Goal: Information Seeking & Learning: Compare options

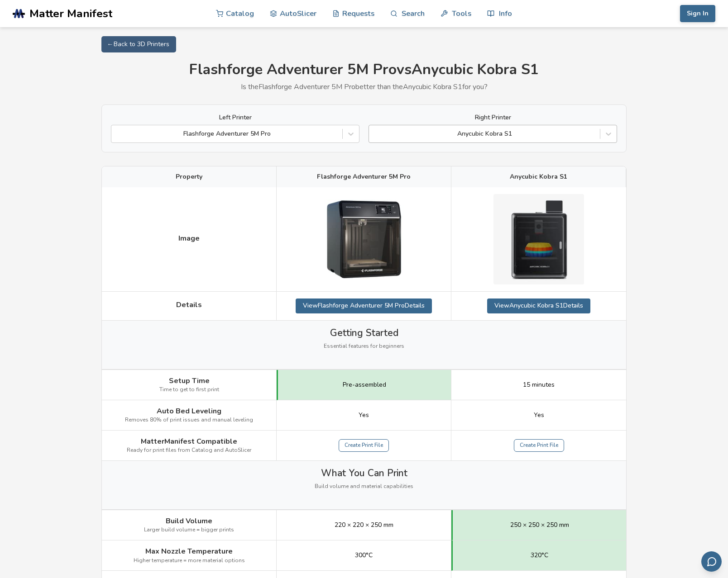
click at [511, 136] on div "Anycubic Kobra S1" at bounding box center [484, 133] width 222 height 7
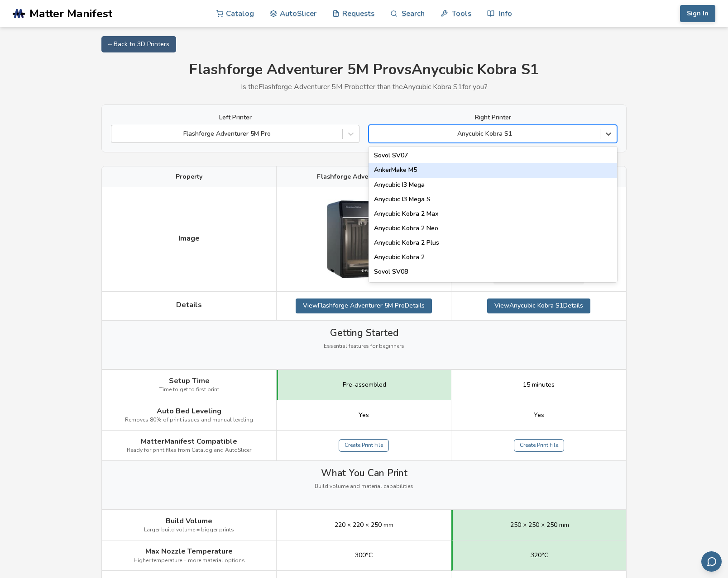
click at [425, 171] on div "AnkerMake M5" at bounding box center [492, 170] width 248 height 14
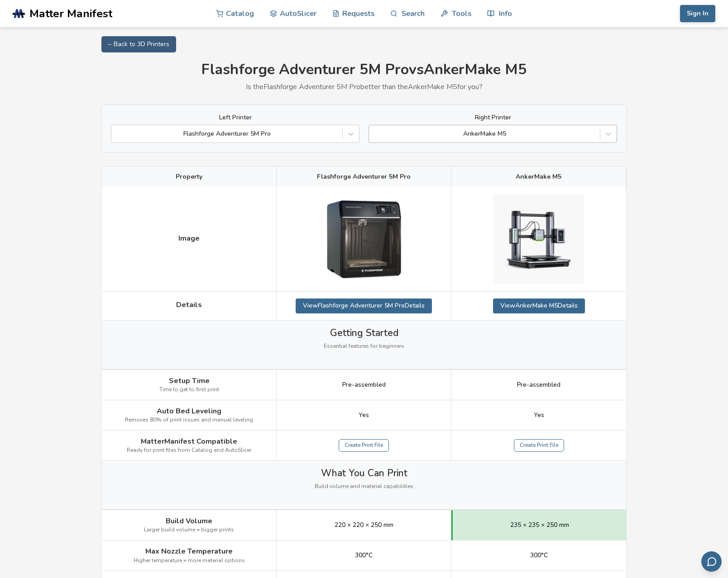
click at [502, 134] on div "AnkerMake M5" at bounding box center [484, 133] width 222 height 7
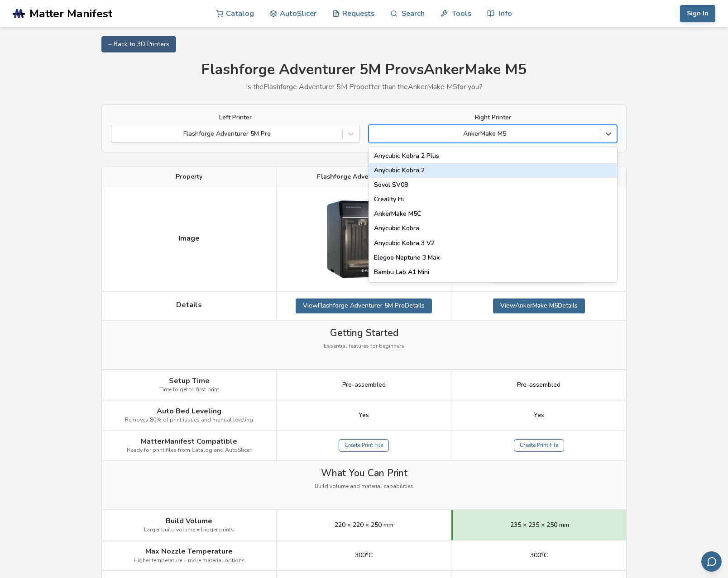
scroll to position [87, 0]
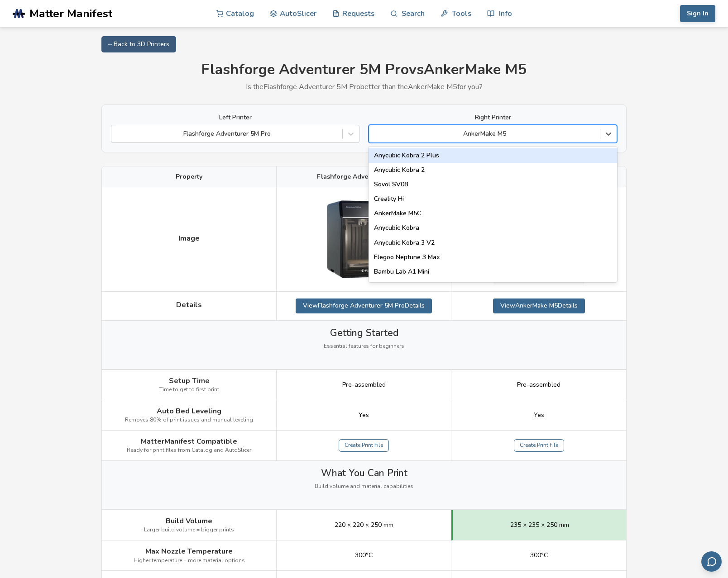
click at [447, 156] on div "Anycubic Kobra 2 Plus" at bounding box center [492, 155] width 248 height 14
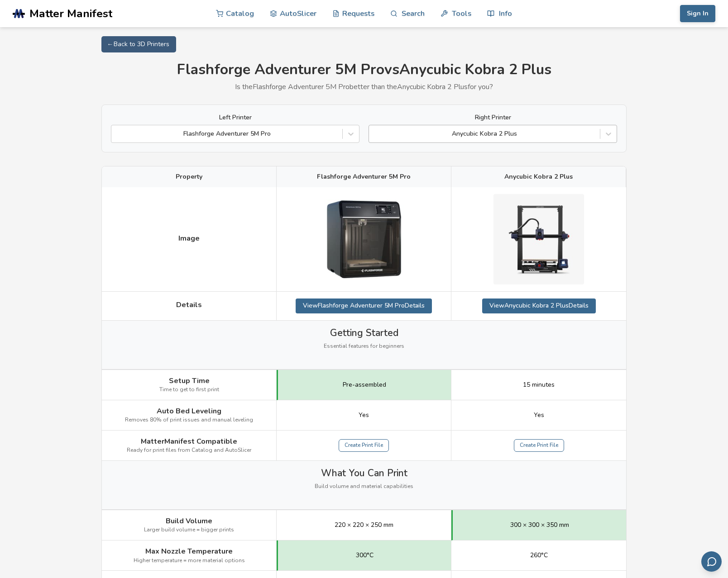
click at [520, 135] on div at bounding box center [484, 133] width 222 height 9
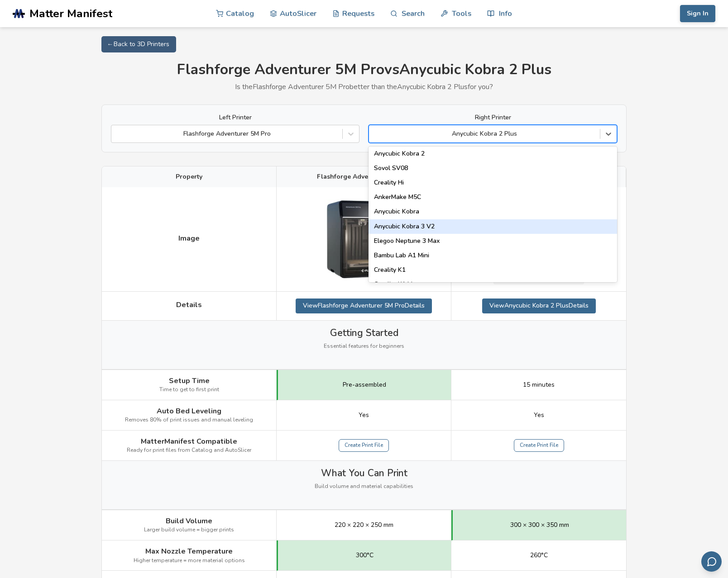
scroll to position [105, 0]
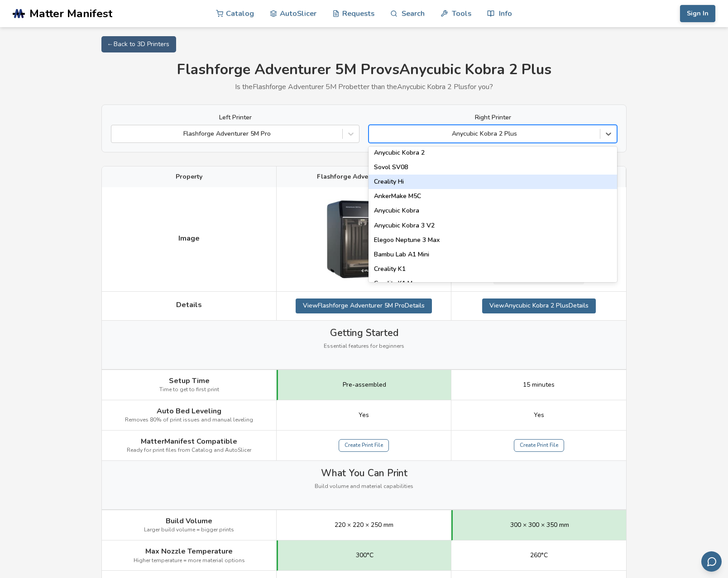
click at [458, 184] on div "Creality Hi" at bounding box center [492, 182] width 248 height 14
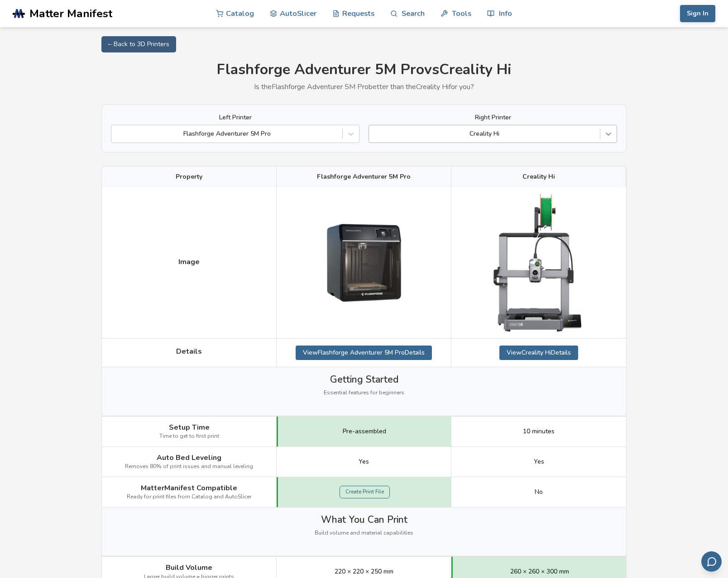
click at [608, 133] on icon at bounding box center [608, 133] width 9 height 9
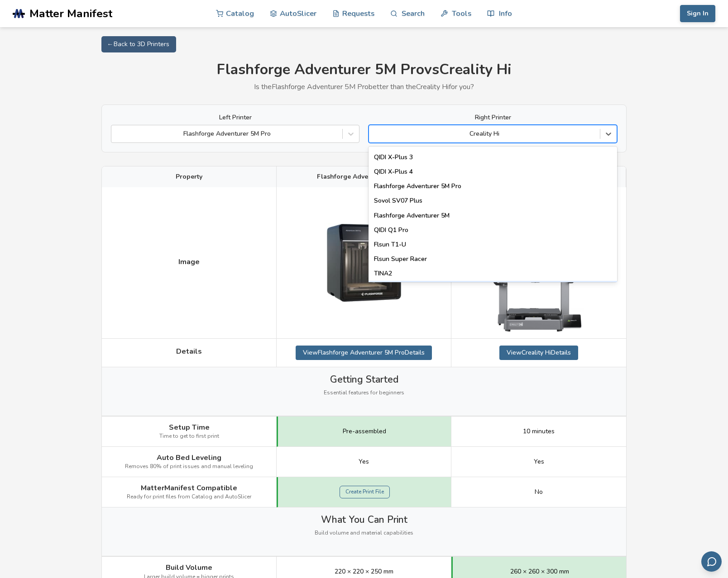
scroll to position [1043, 0]
click at [447, 229] on div "QIDI Q1 Pro" at bounding box center [492, 231] width 248 height 14
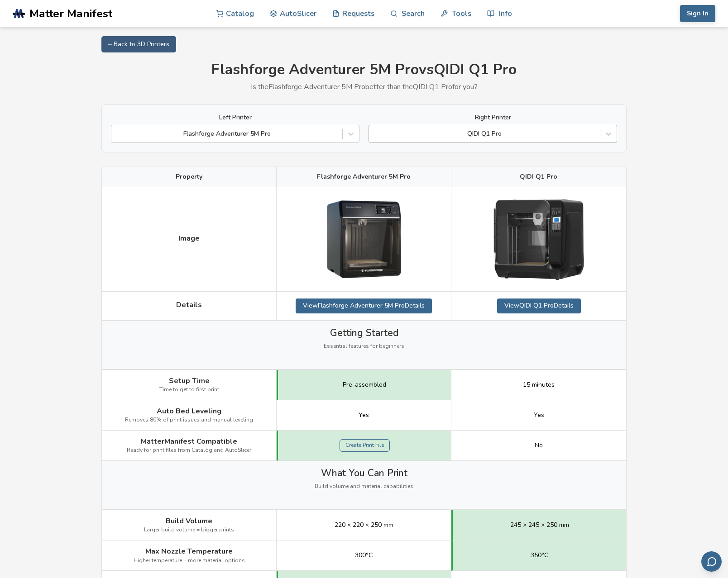
click at [520, 134] on div at bounding box center [484, 133] width 222 height 9
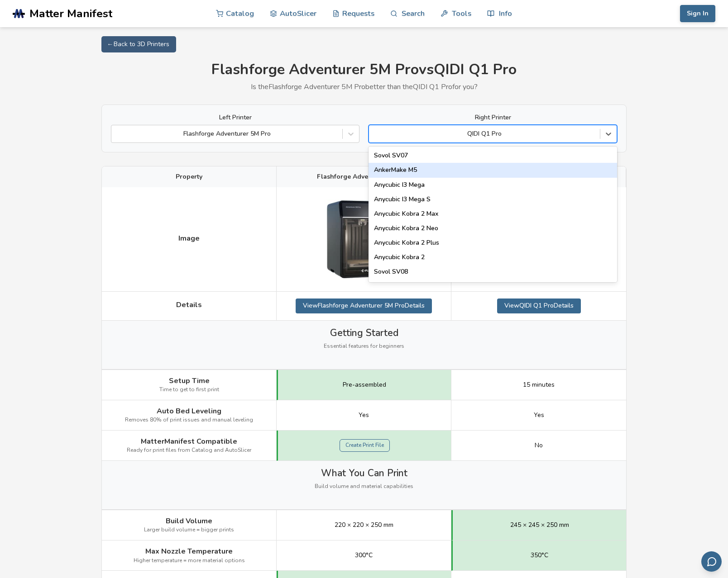
click at [466, 172] on div "AnkerMake M5" at bounding box center [492, 170] width 248 height 14
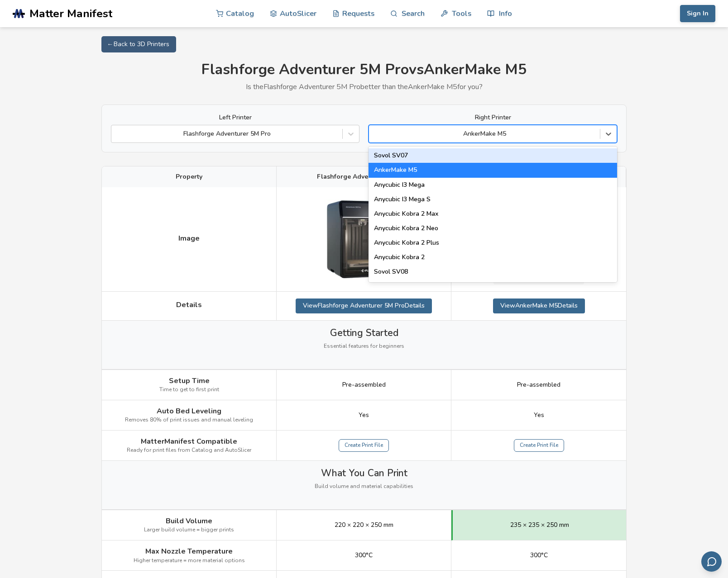
click at [484, 132] on div "AnkerMake M5" at bounding box center [484, 133] width 222 height 7
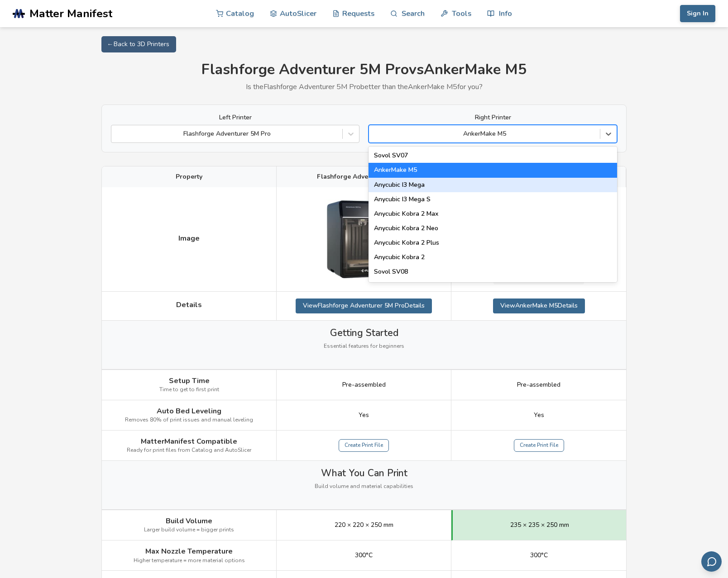
click at [442, 181] on div "Anycubic I3 Mega" at bounding box center [492, 185] width 248 height 14
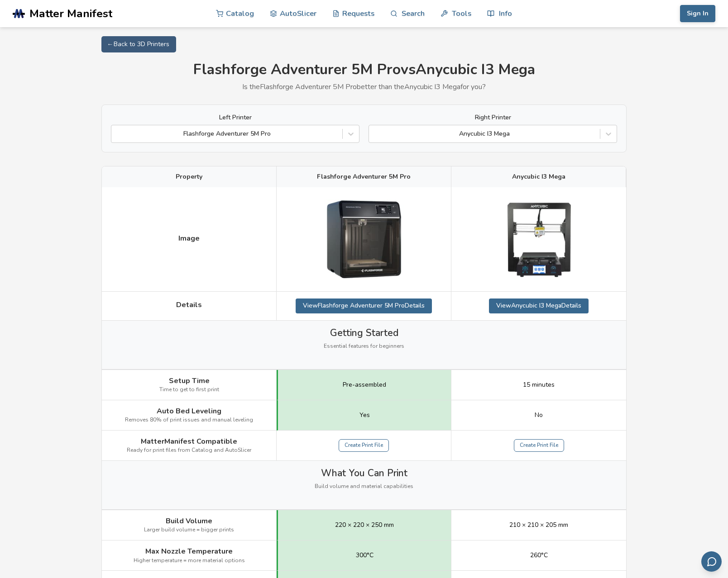
click at [476, 144] on div "Left Printer Flashforge Adventurer 5M Pro Right Printer Anycubic I3 Mega" at bounding box center [363, 129] width 525 height 48
click at [477, 139] on div "Anycubic I3 Mega" at bounding box center [484, 134] width 231 height 13
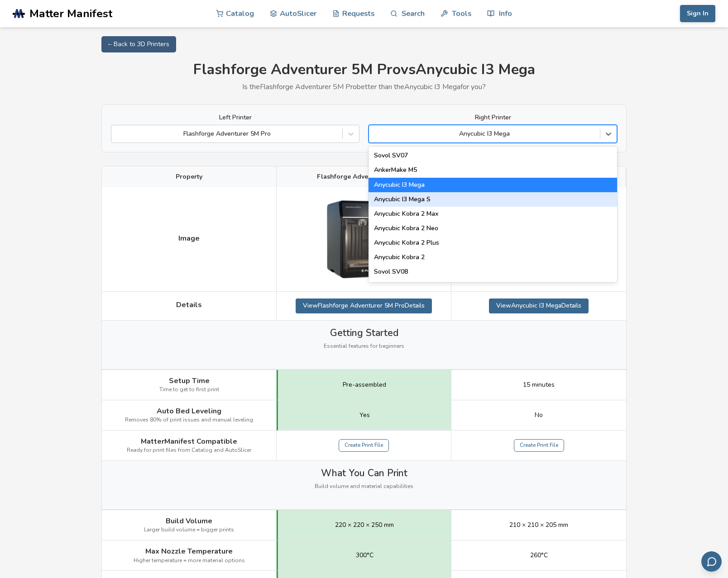
click at [439, 200] on div "Anycubic I3 Mega S" at bounding box center [492, 199] width 248 height 14
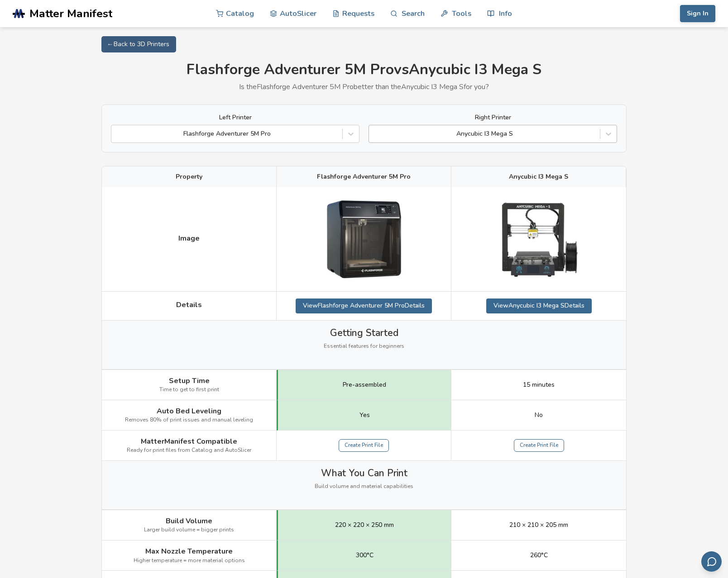
click at [472, 135] on div "Anycubic I3 Mega S" at bounding box center [484, 133] width 222 height 7
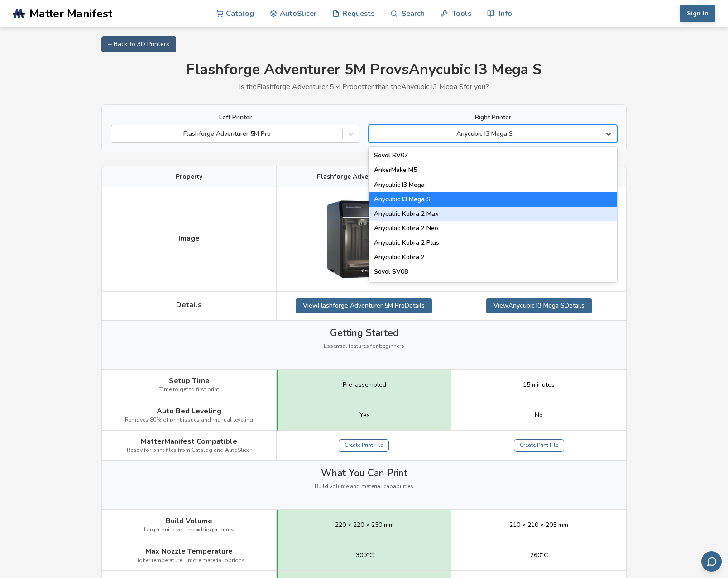
click at [428, 213] on div "Anycubic Kobra 2 Max" at bounding box center [492, 214] width 248 height 14
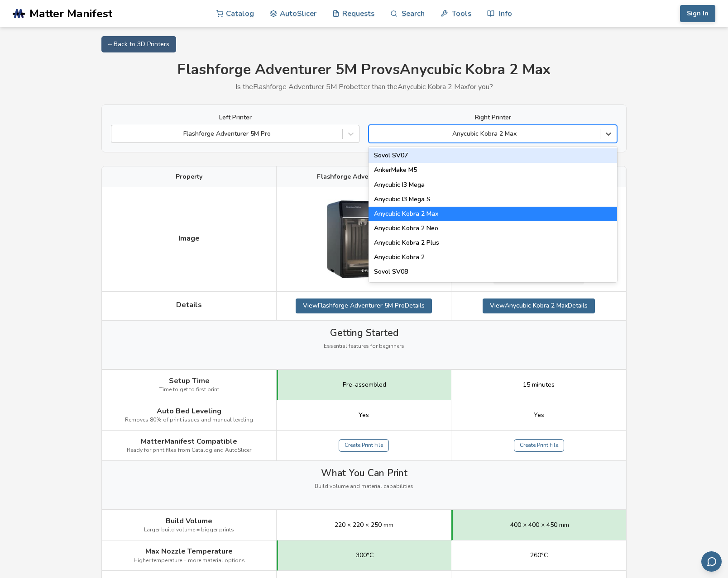
click at [471, 133] on div "Anycubic Kobra 2 Max" at bounding box center [484, 133] width 222 height 7
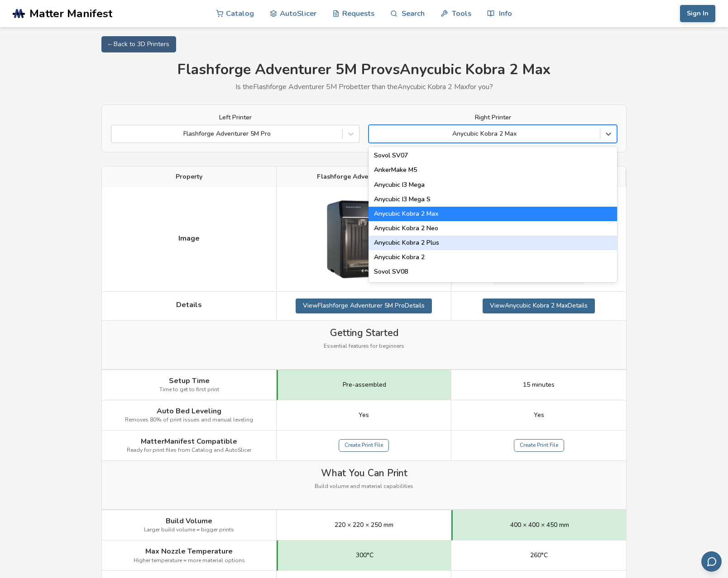
click at [433, 242] on div "Anycubic Kobra 2 Plus" at bounding box center [492, 243] width 248 height 14
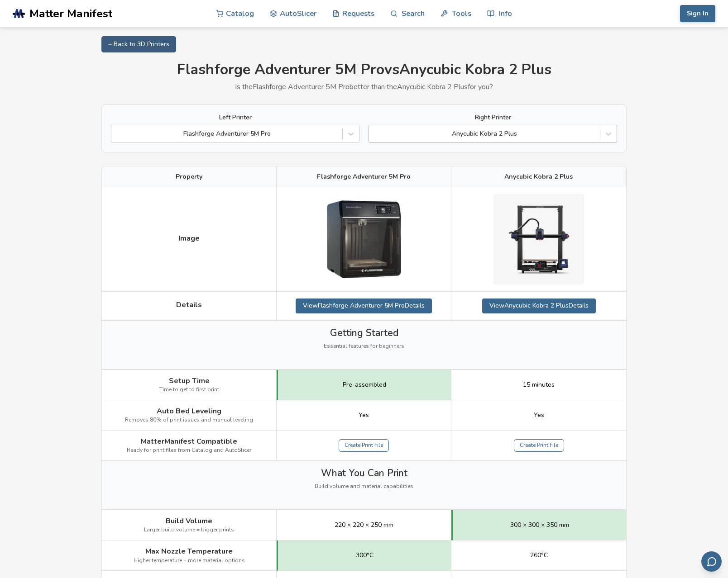
click at [480, 138] on div at bounding box center [484, 133] width 222 height 9
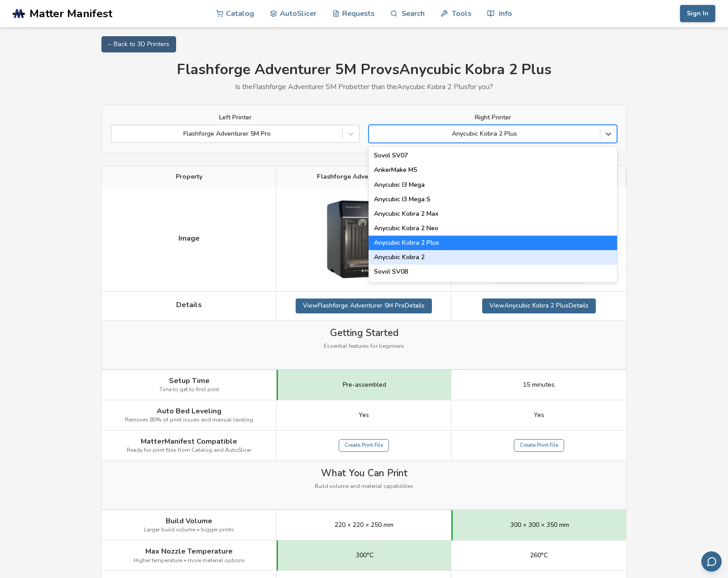
click at [436, 260] on div "Anycubic Kobra 2" at bounding box center [492, 257] width 248 height 14
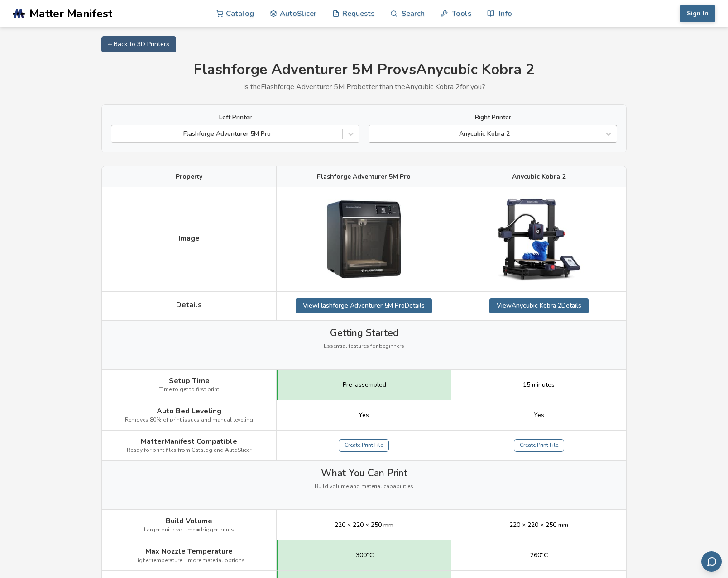
click at [475, 136] on div "Anycubic Kobra 2" at bounding box center [484, 133] width 222 height 7
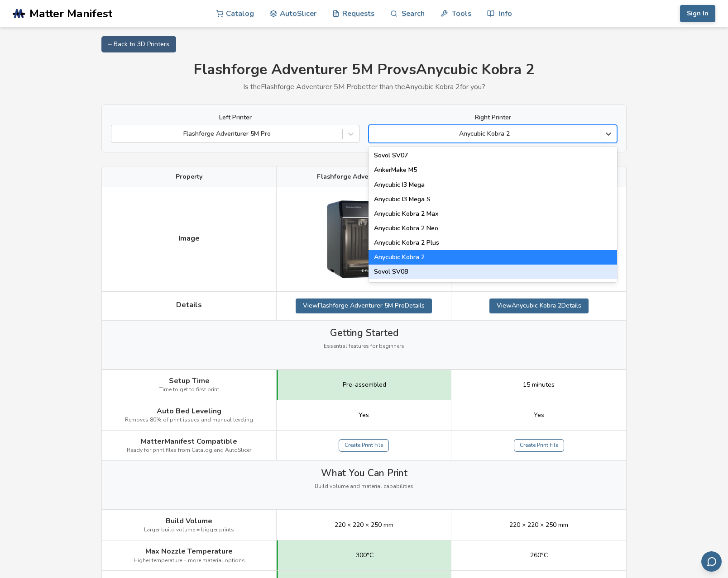
click at [439, 274] on div "Sovol SV08" at bounding box center [492, 272] width 248 height 14
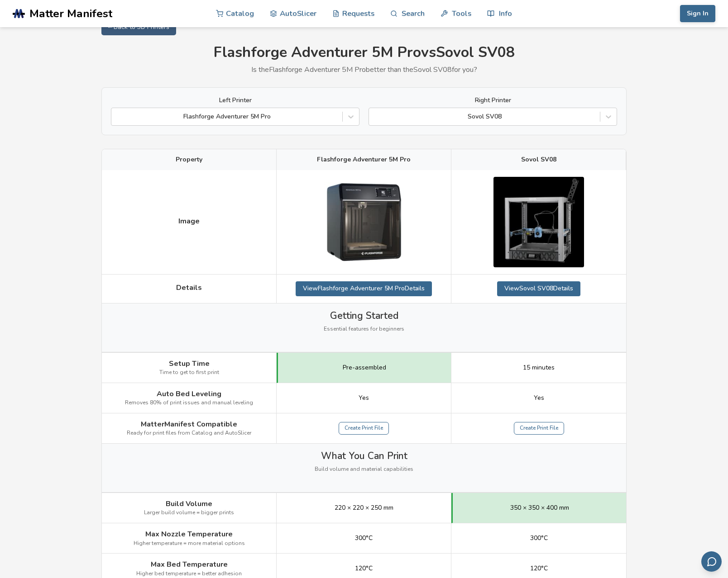
scroll to position [18, 0]
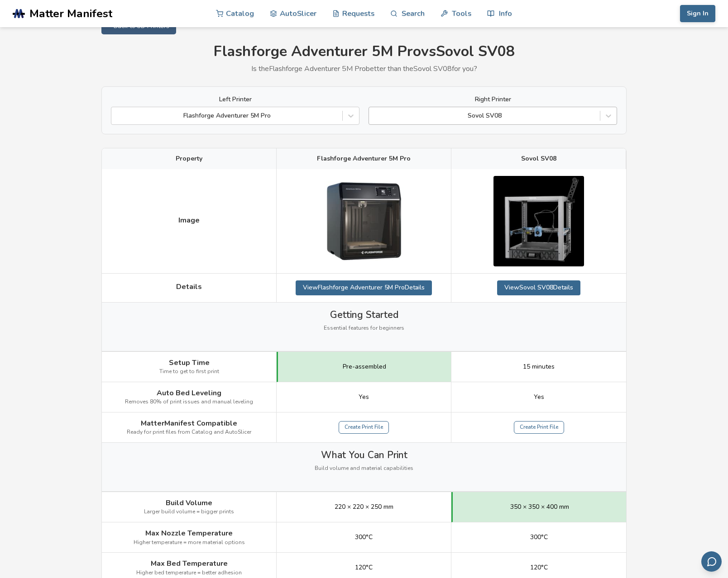
click at [474, 113] on div "Sovol SV08" at bounding box center [484, 115] width 222 height 7
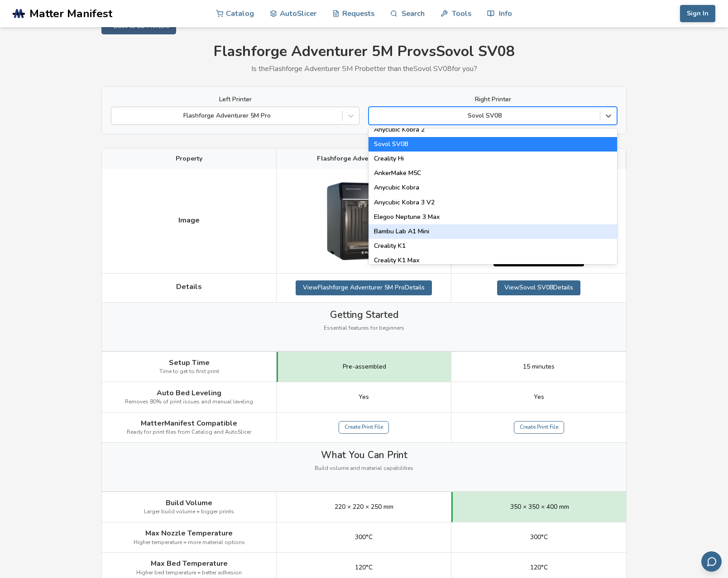
scroll to position [106, 0]
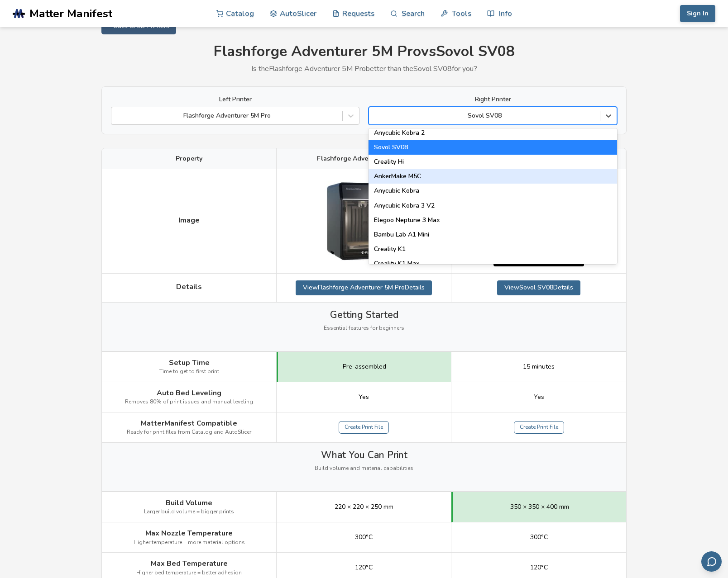
click at [450, 174] on div "AnkerMake M5C" at bounding box center [492, 176] width 248 height 14
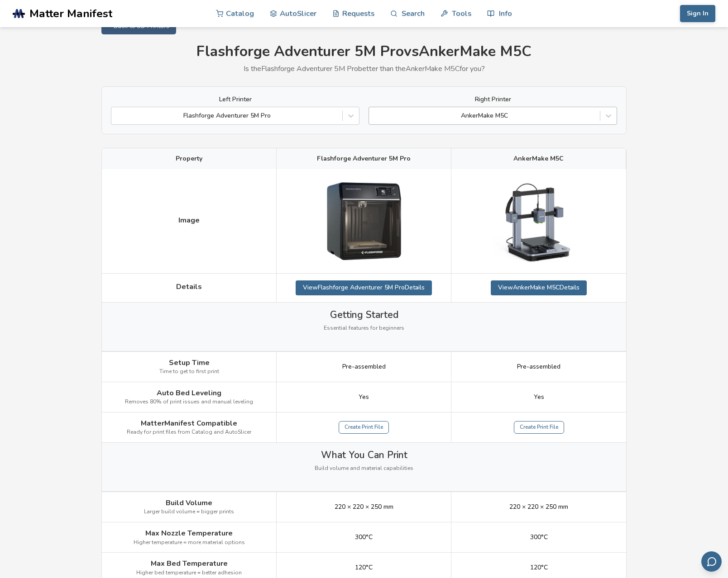
click at [488, 116] on div "AnkerMake M5C" at bounding box center [484, 115] width 222 height 7
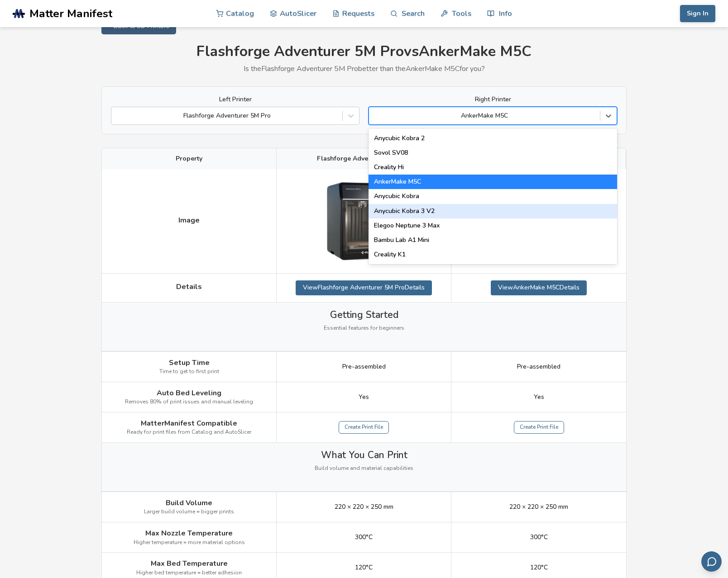
scroll to position [105, 0]
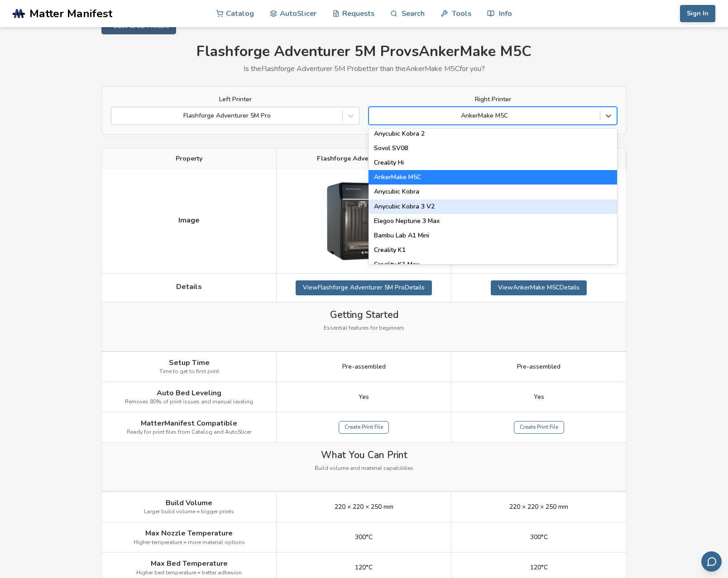
click at [446, 205] on div "Anycubic Kobra 3 V2" at bounding box center [492, 207] width 248 height 14
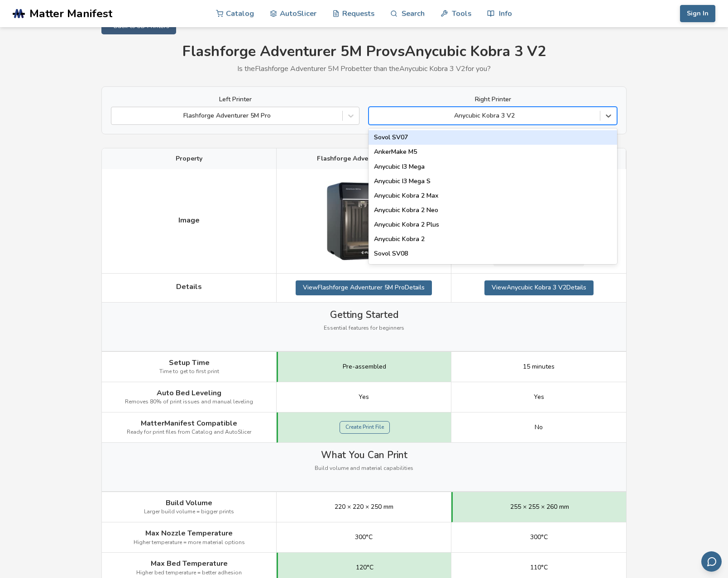
click at [487, 113] on div "Anycubic Kobra 3 V2" at bounding box center [484, 115] width 222 height 7
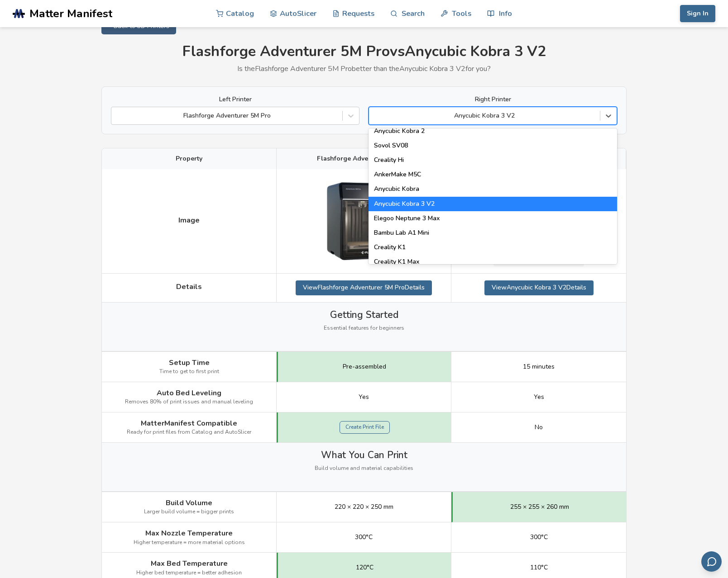
scroll to position [117, 0]
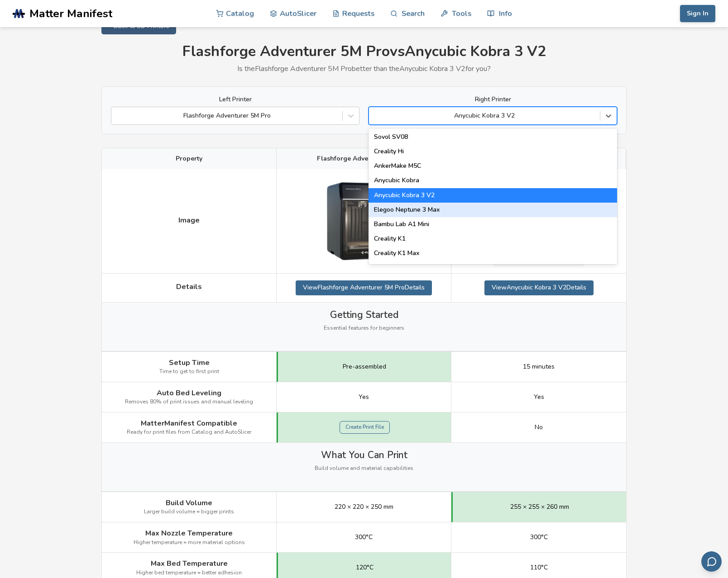
click at [449, 212] on div "Elegoo Neptune 3 Max" at bounding box center [492, 210] width 248 height 14
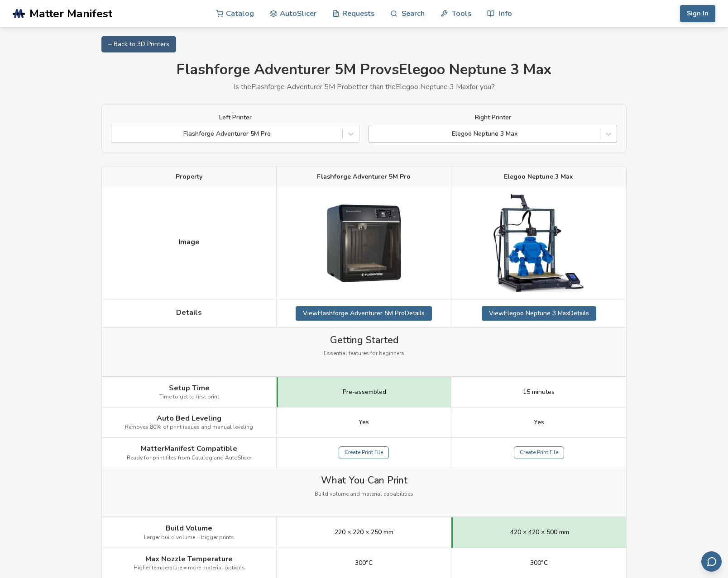
click at [506, 139] on div "Elegoo Neptune 3 Max" at bounding box center [484, 134] width 231 height 13
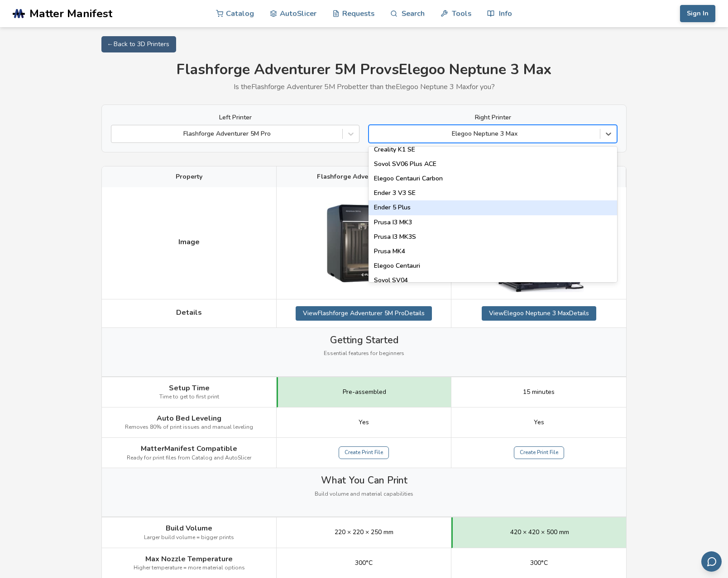
scroll to position [273, 0]
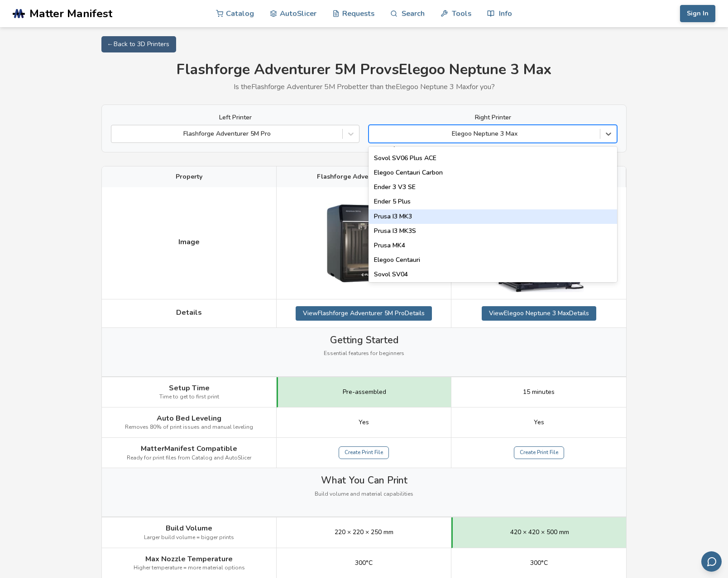
click at [422, 215] on div "Prusa I3 MK3" at bounding box center [492, 217] width 248 height 14
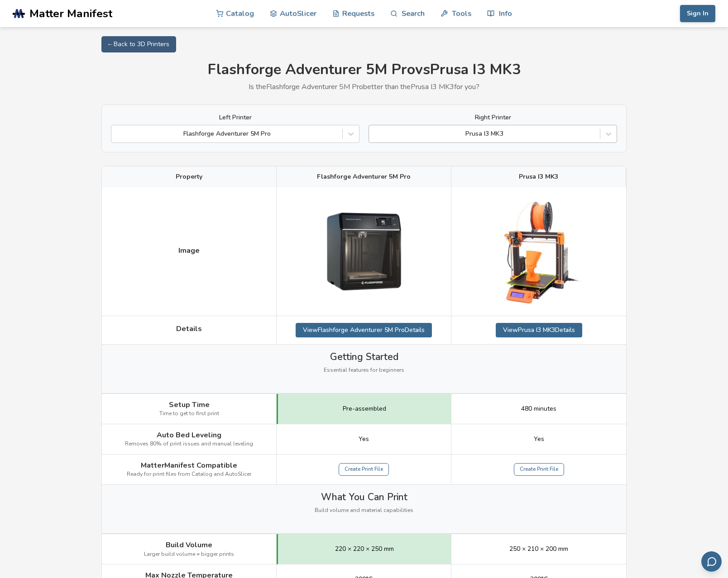
click at [473, 133] on div "Prusa I3 MK3" at bounding box center [484, 133] width 222 height 7
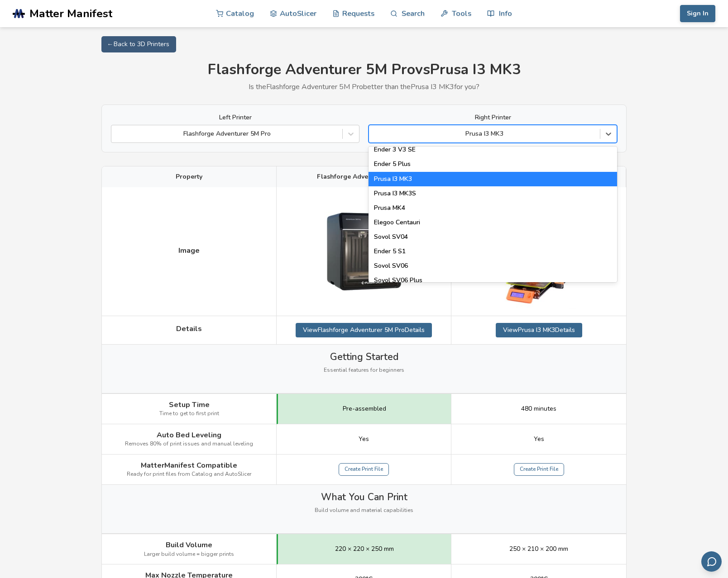
scroll to position [312, 0]
click at [416, 192] on div "Prusa I3 MK3S" at bounding box center [492, 193] width 248 height 14
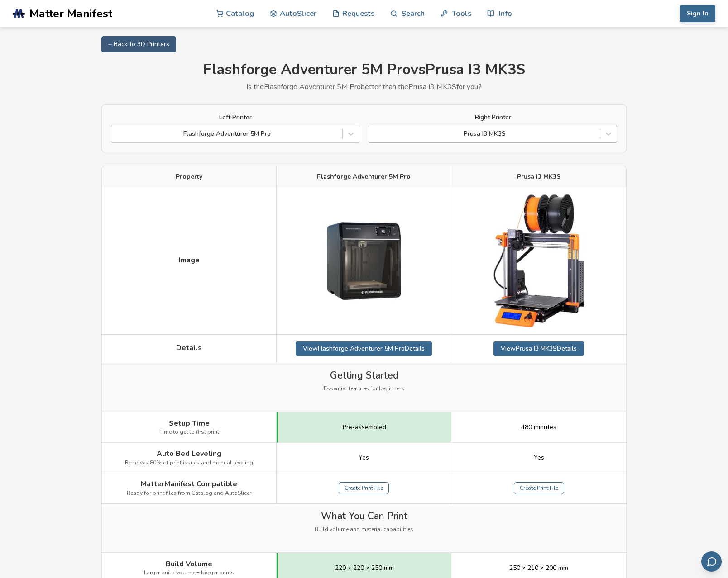
click at [472, 131] on div "Prusa I3 MK3S" at bounding box center [484, 133] width 222 height 7
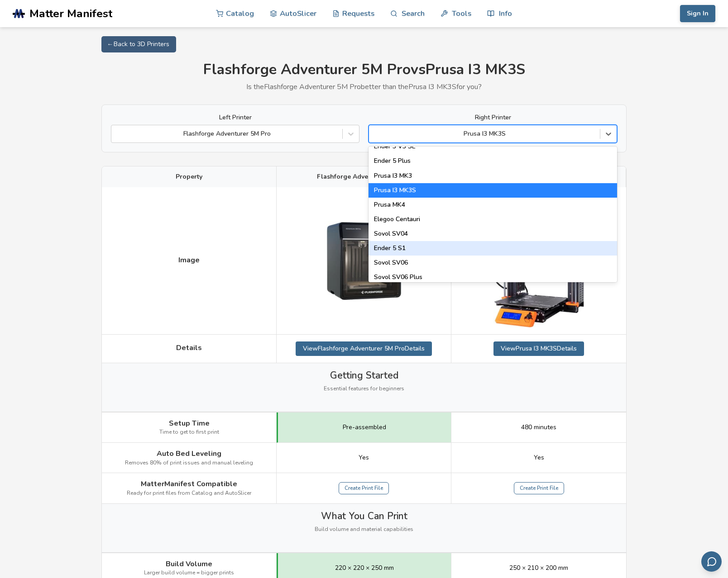
scroll to position [323, 0]
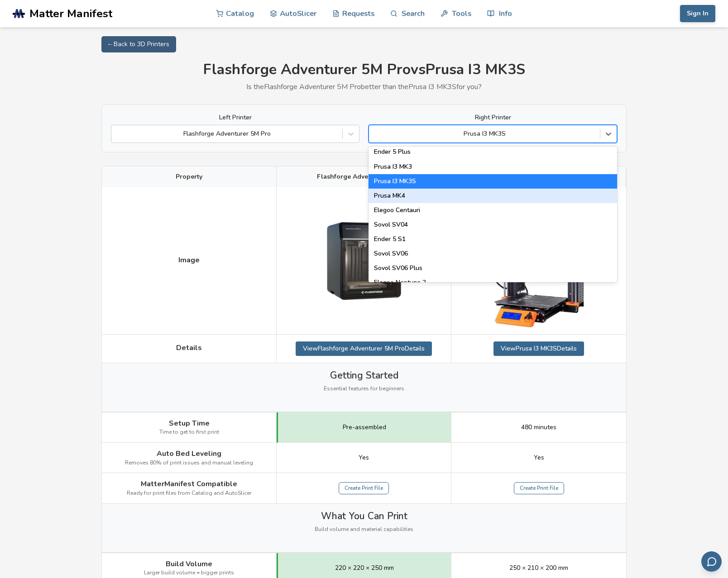
click at [436, 197] on div "Prusa MK4" at bounding box center [492, 196] width 248 height 14
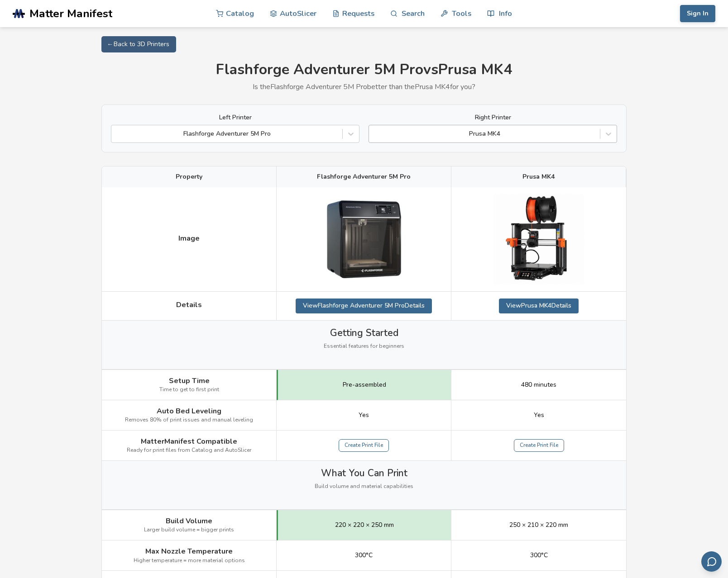
click at [501, 134] on div at bounding box center [484, 133] width 222 height 9
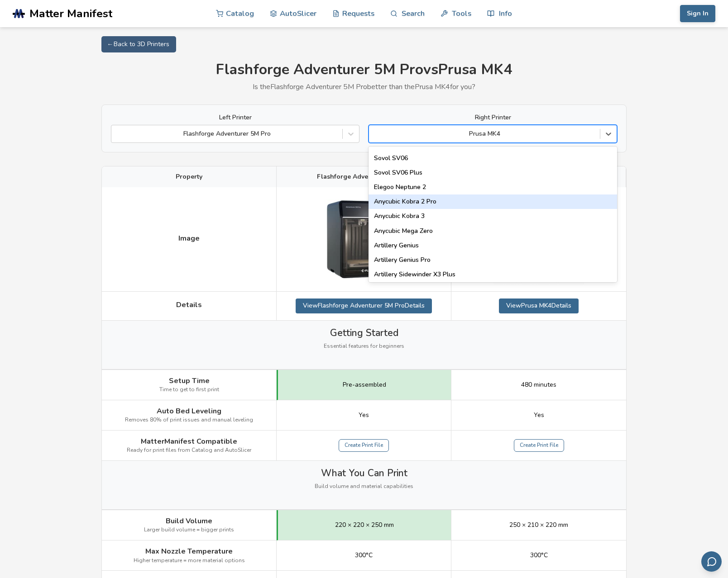
scroll to position [422, 0]
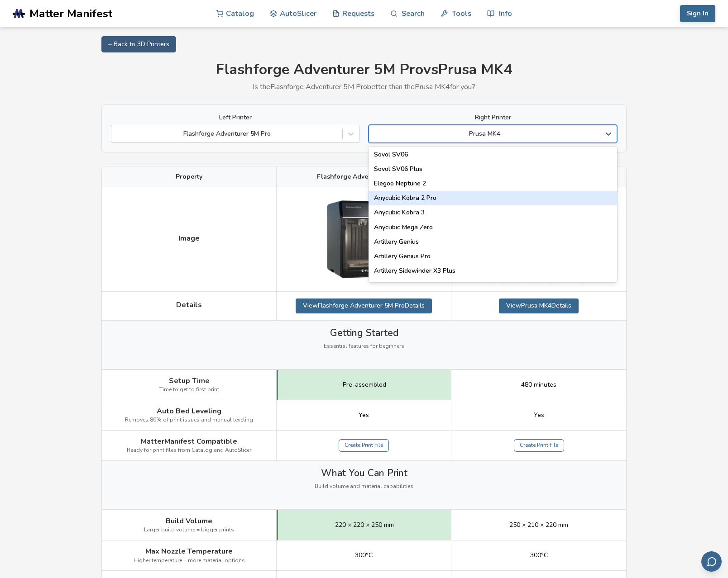
click at [449, 197] on div "Anycubic Kobra 2 Pro" at bounding box center [492, 198] width 248 height 14
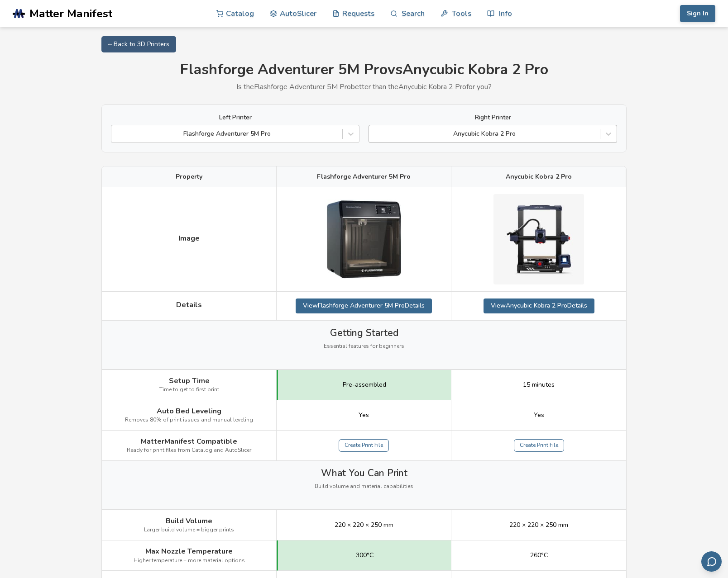
click at [478, 133] on div "Anycubic Kobra 2 Pro" at bounding box center [484, 133] width 222 height 7
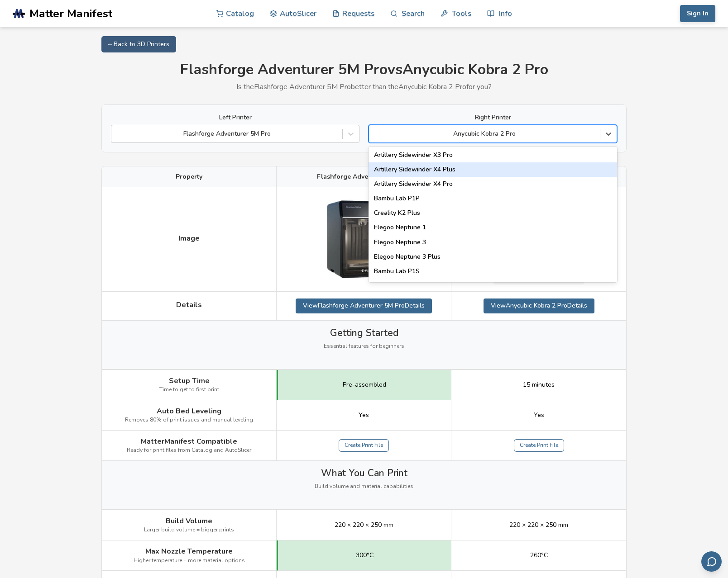
scroll to position [555, 0]
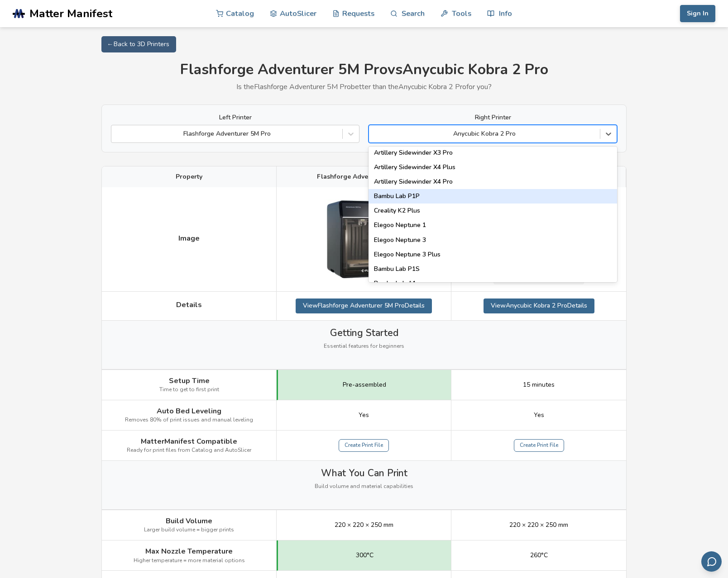
click at [427, 193] on div "Bambu Lab P1P" at bounding box center [492, 196] width 248 height 14
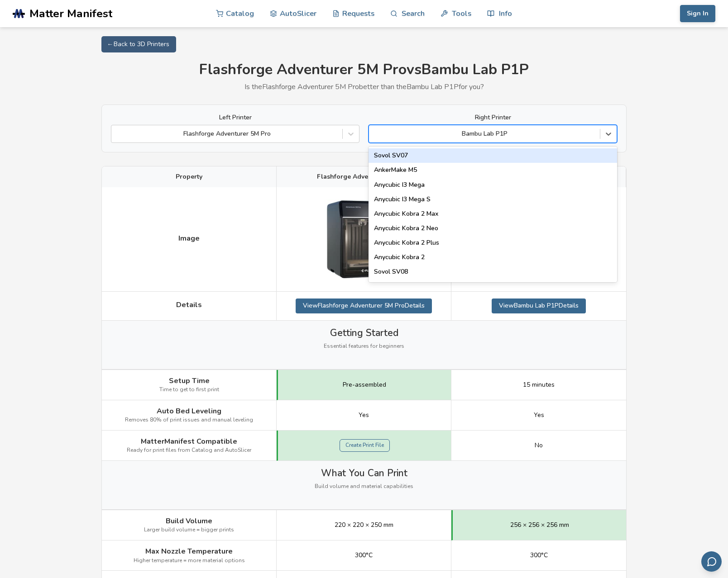
click at [494, 133] on div "Bambu Lab P1P" at bounding box center [484, 133] width 222 height 7
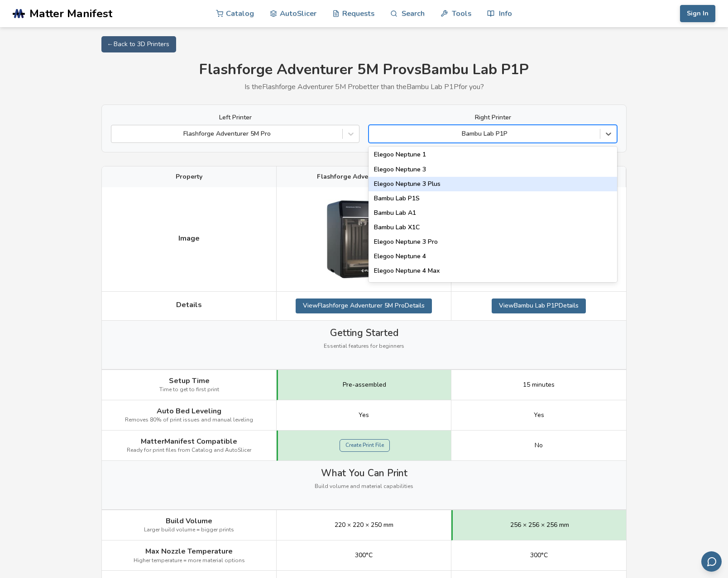
scroll to position [629, 0]
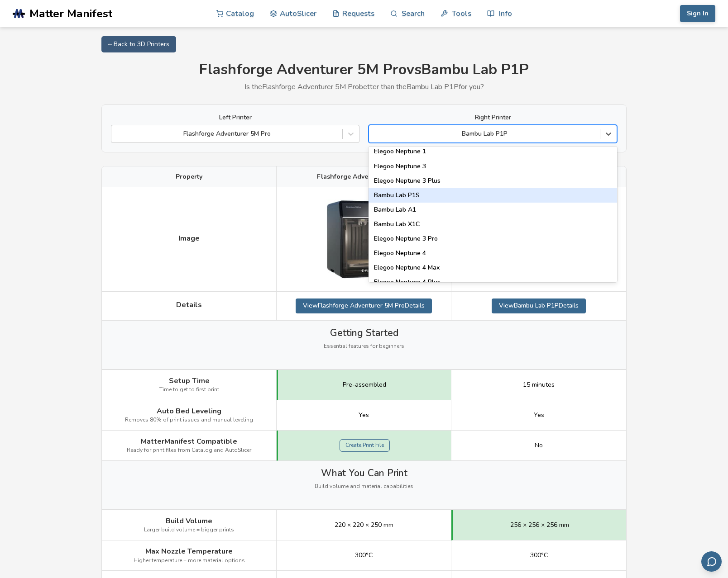
click at [446, 192] on div "Bambu Lab P1S" at bounding box center [492, 195] width 248 height 14
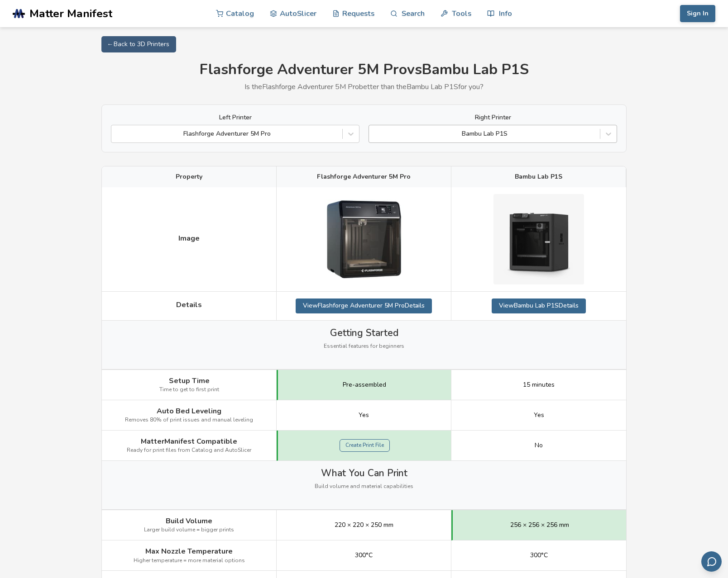
click at [493, 135] on div "Bambu Lab P1S" at bounding box center [484, 133] width 222 height 7
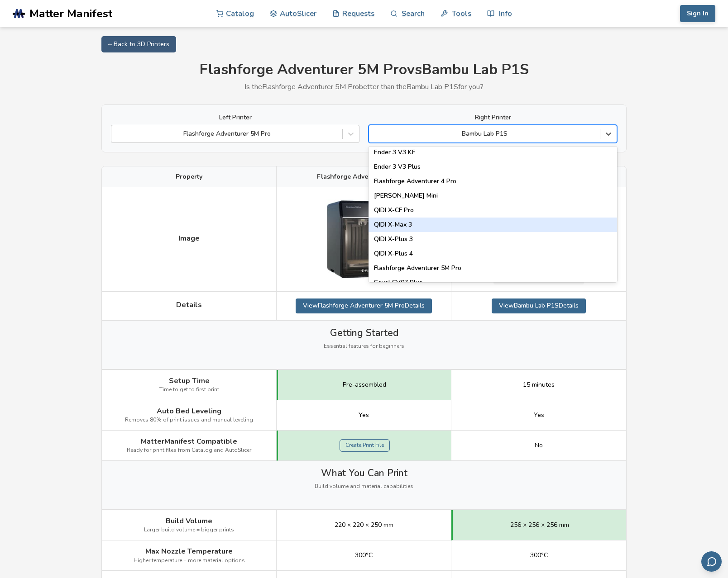
scroll to position [963, 0]
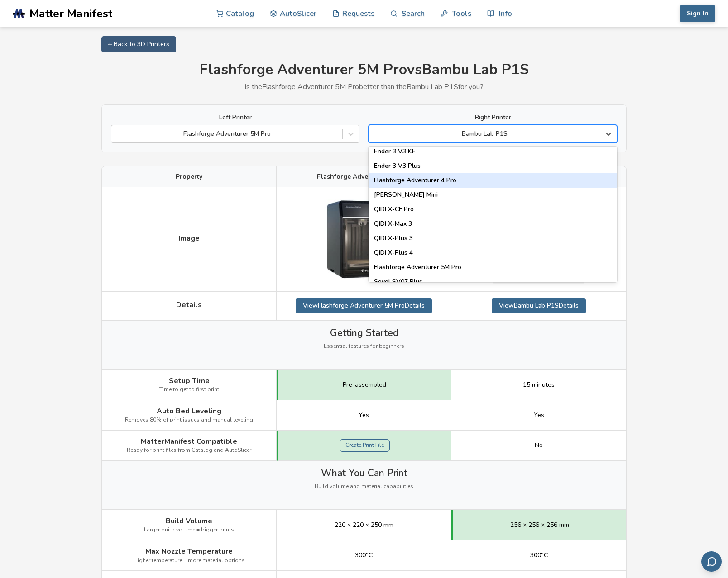
click at [459, 179] on div "Flashforge Adventurer 4 Pro" at bounding box center [492, 180] width 248 height 14
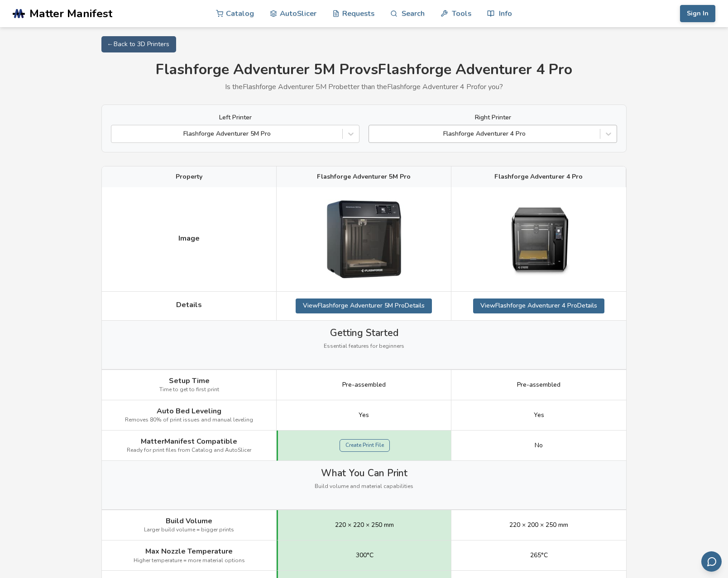
click at [496, 134] on div "Flashforge Adventurer 4 Pro" at bounding box center [484, 133] width 222 height 7
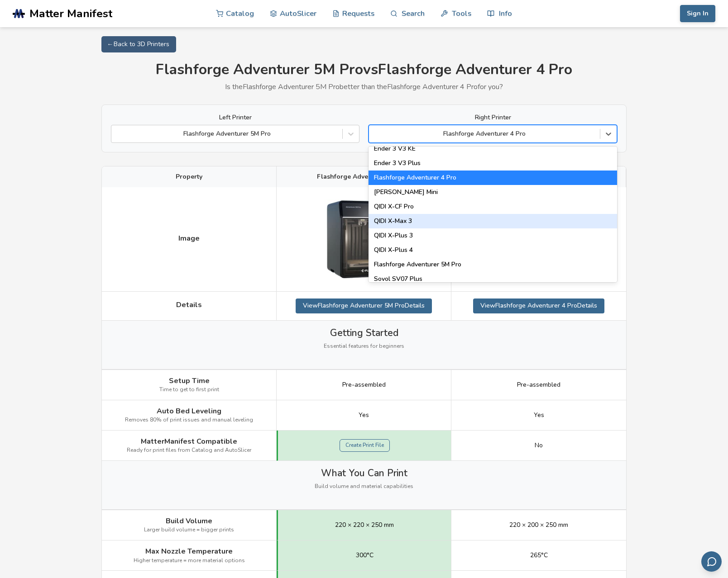
scroll to position [968, 0]
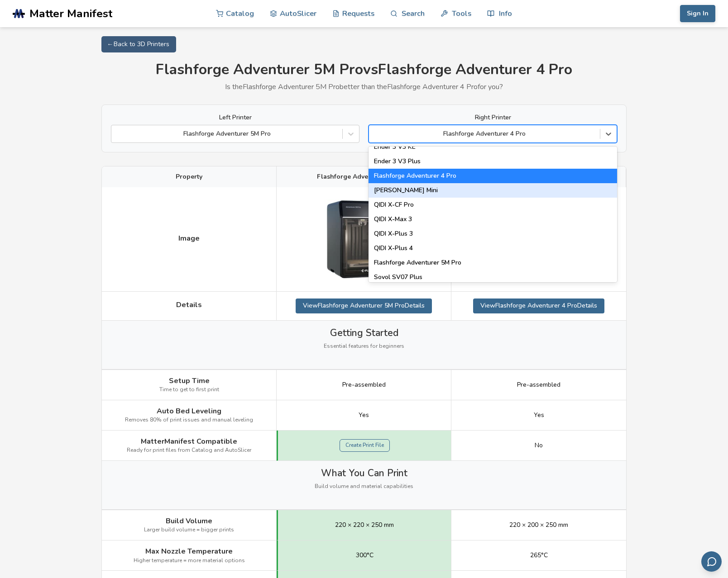
click at [413, 188] on div "[PERSON_NAME] Mini" at bounding box center [492, 190] width 248 height 14
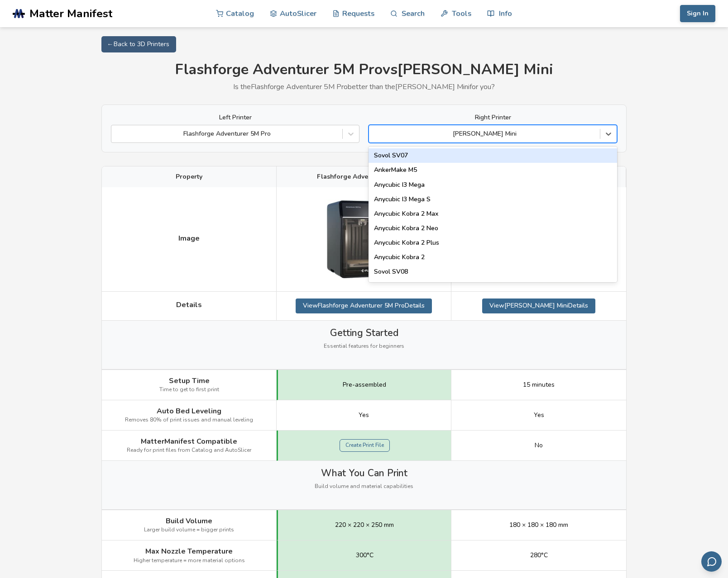
click at [491, 132] on div "[PERSON_NAME] Mini" at bounding box center [484, 133] width 222 height 7
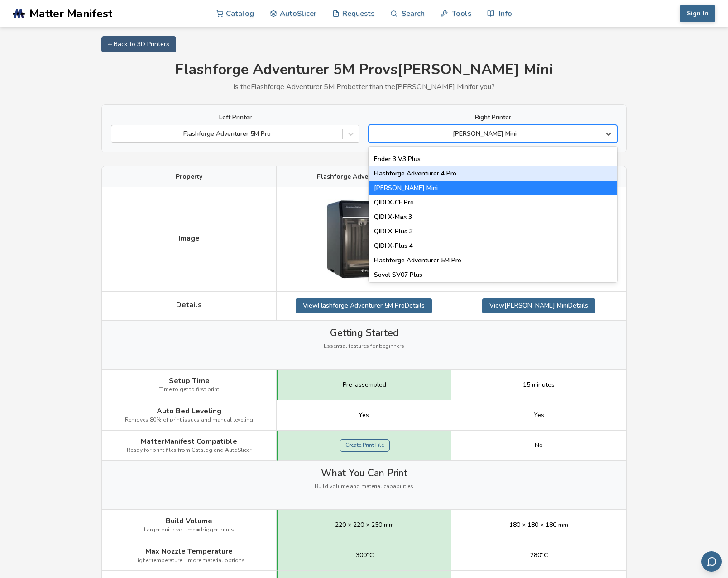
scroll to position [973, 0]
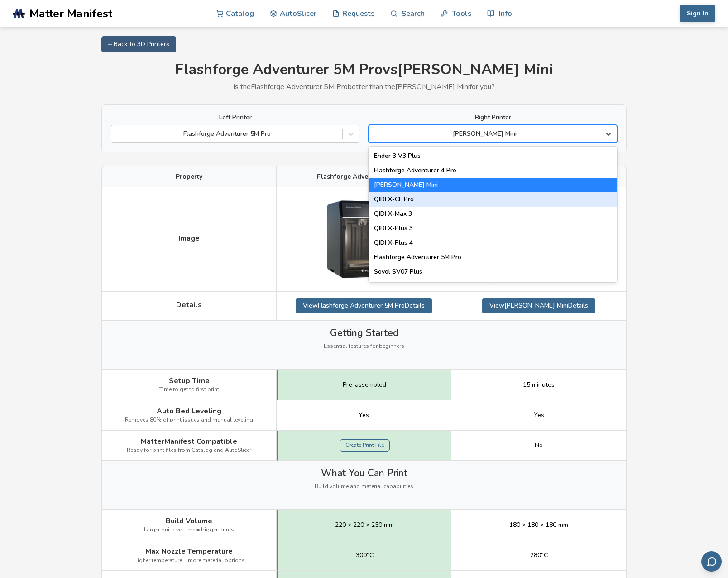
click at [426, 197] on div "QIDI X-CF Pro" at bounding box center [492, 199] width 248 height 14
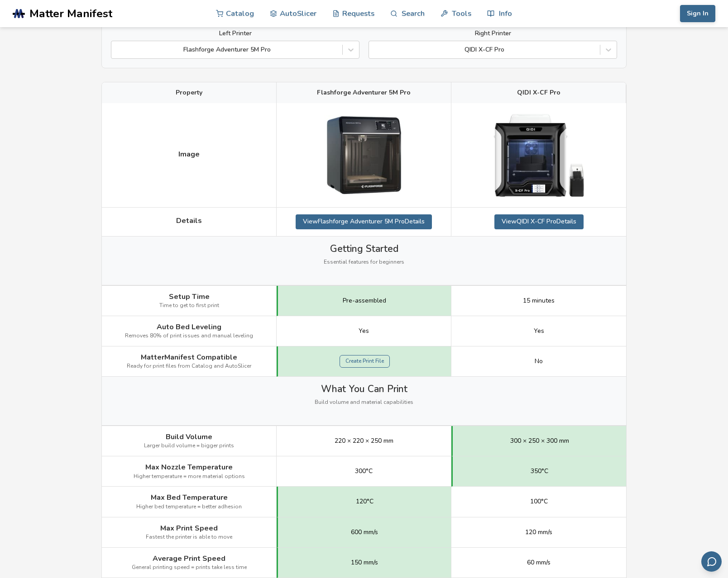
scroll to position [69, 0]
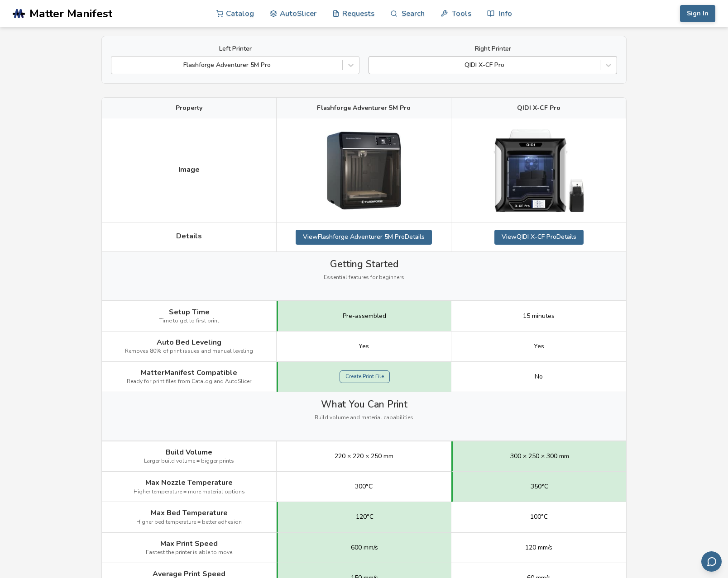
click at [481, 64] on div "QIDI X-CF Pro" at bounding box center [484, 65] width 222 height 7
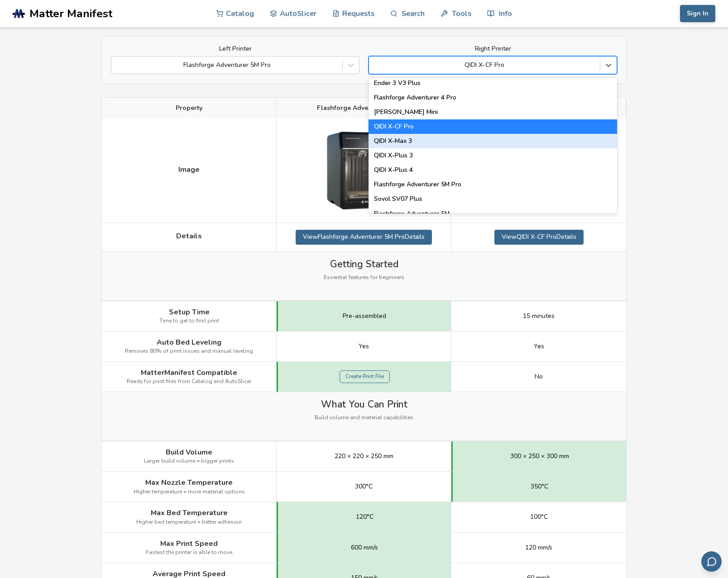
scroll to position [981, 0]
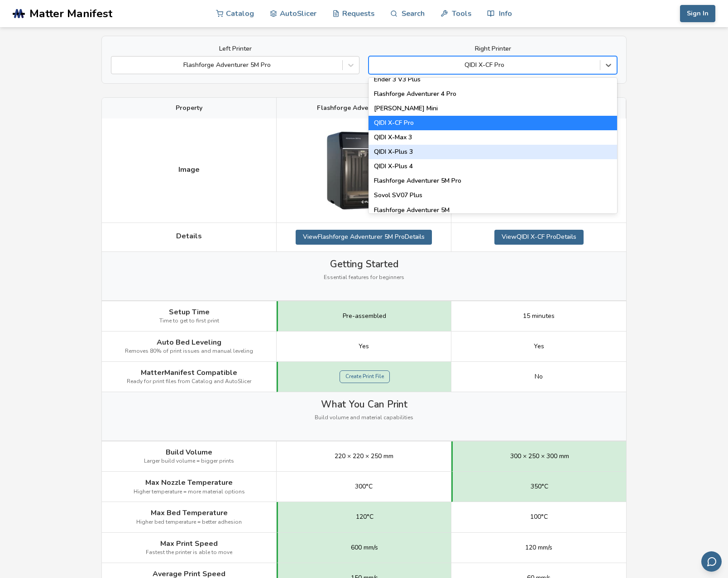
click at [409, 147] on div "QIDI X-Plus 3" at bounding box center [492, 152] width 248 height 14
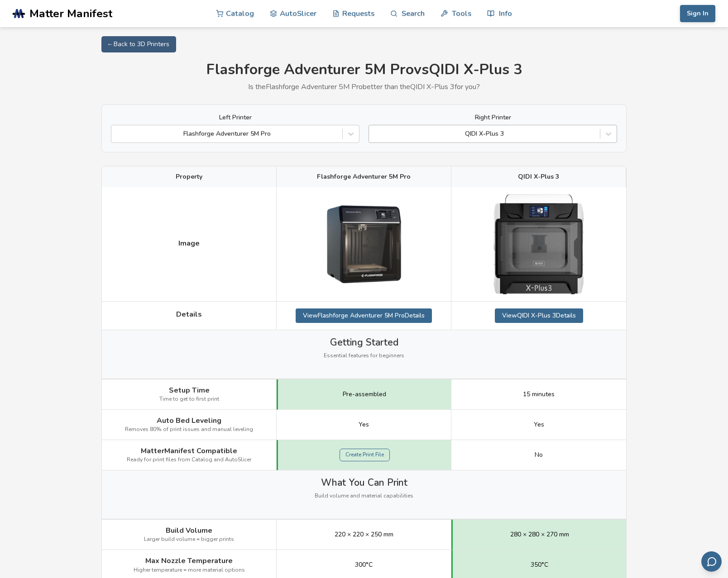
click at [490, 138] on div at bounding box center [484, 133] width 222 height 9
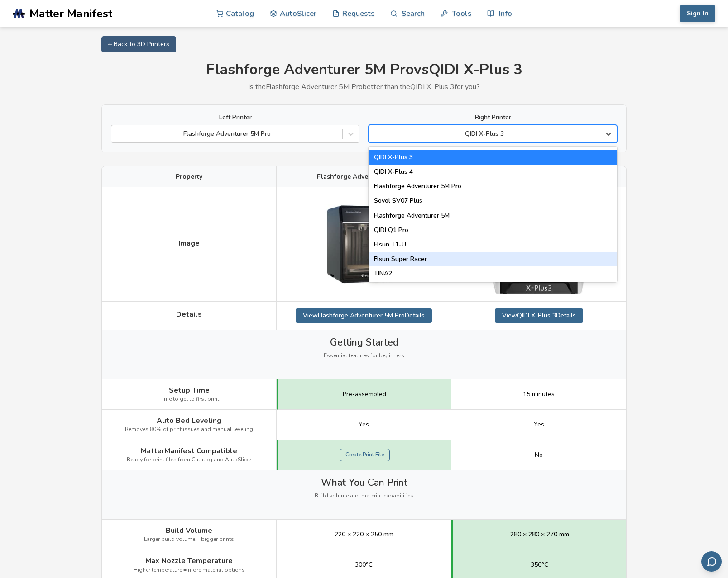
scroll to position [1042, 0]
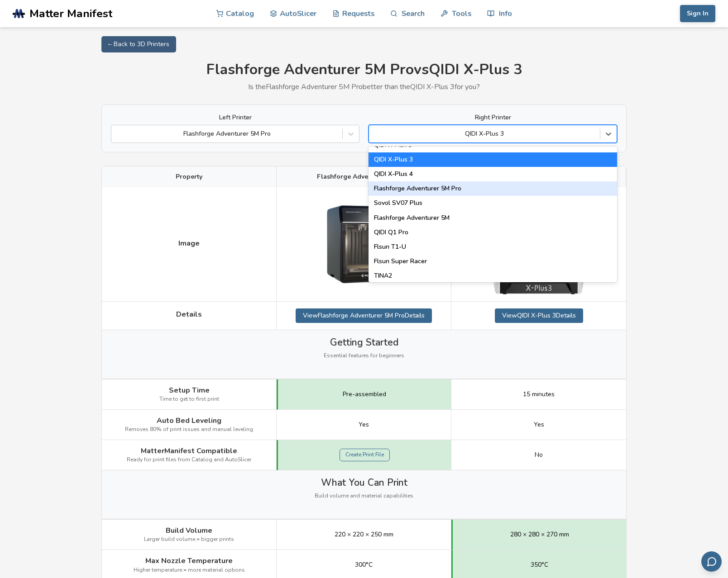
click at [439, 186] on div "Flashforge Adventurer 5M Pro" at bounding box center [492, 188] width 248 height 14
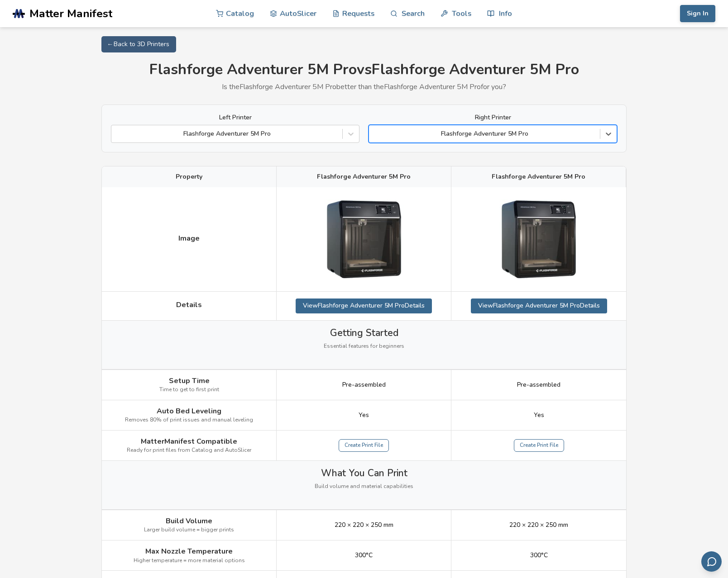
click at [482, 130] on div "Flashforge Adventurer 5M Pro" at bounding box center [484, 133] width 222 height 7
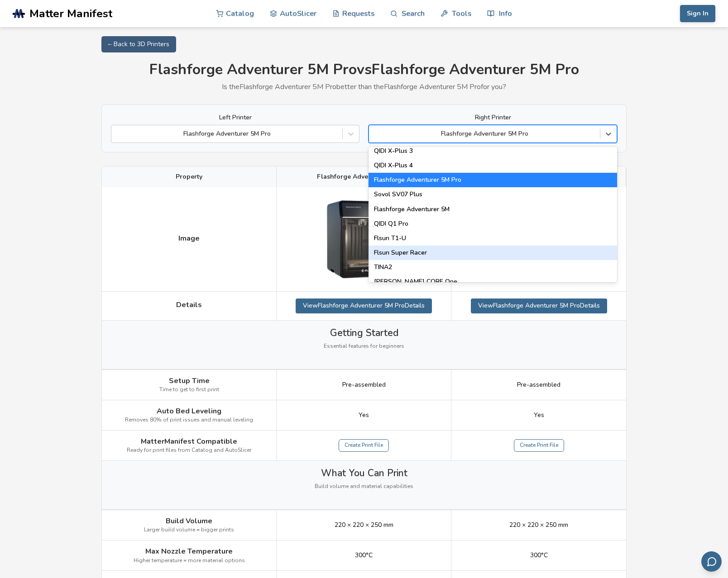
scroll to position [1052, 0]
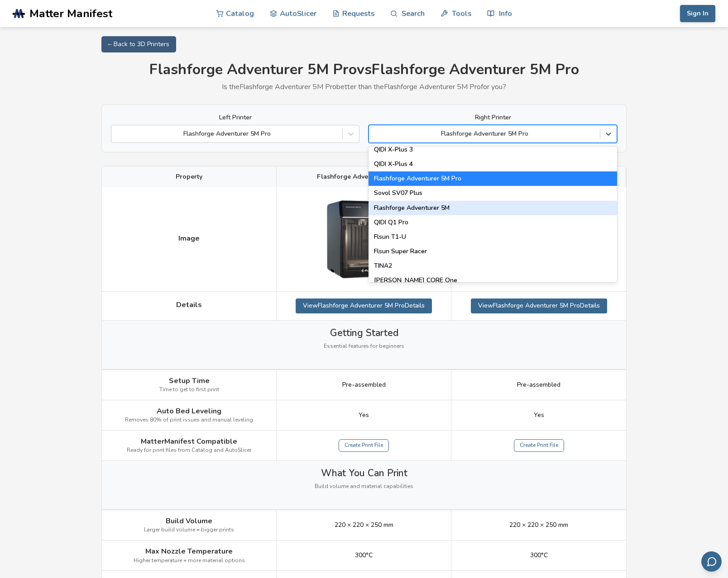
click at [415, 204] on div "Flashforge Adventurer 5M" at bounding box center [492, 208] width 248 height 14
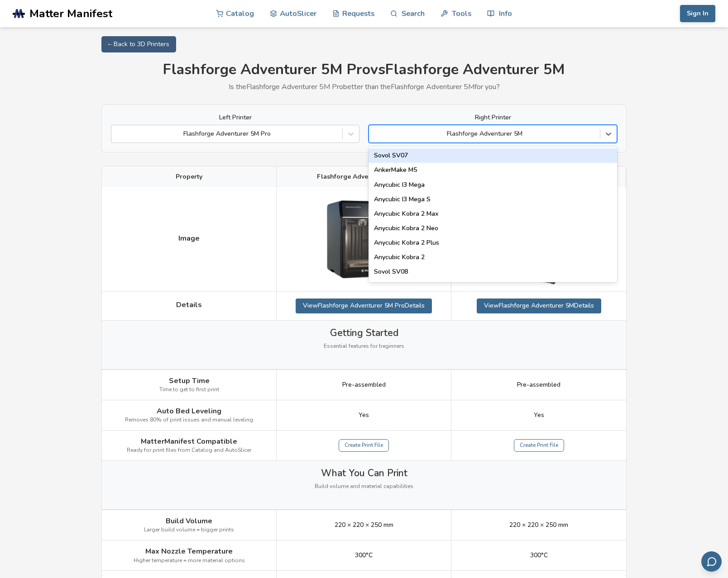
click at [488, 134] on div "Flashforge Adventurer 5M" at bounding box center [484, 133] width 222 height 7
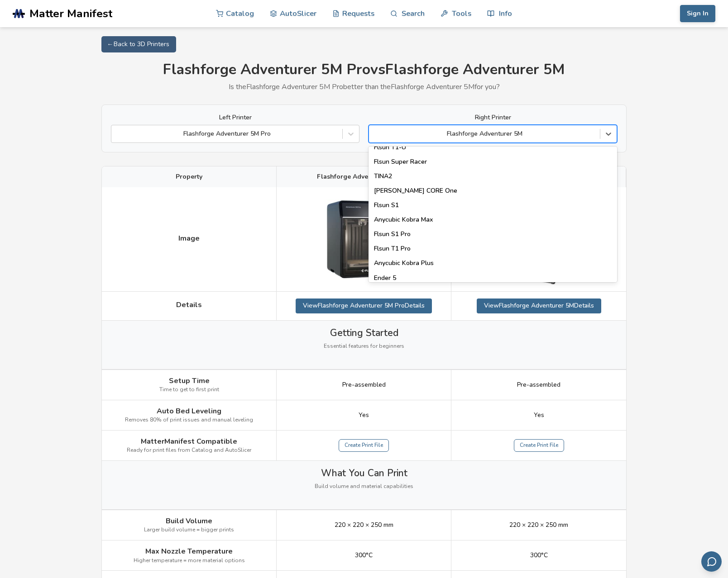
scroll to position [1157, 0]
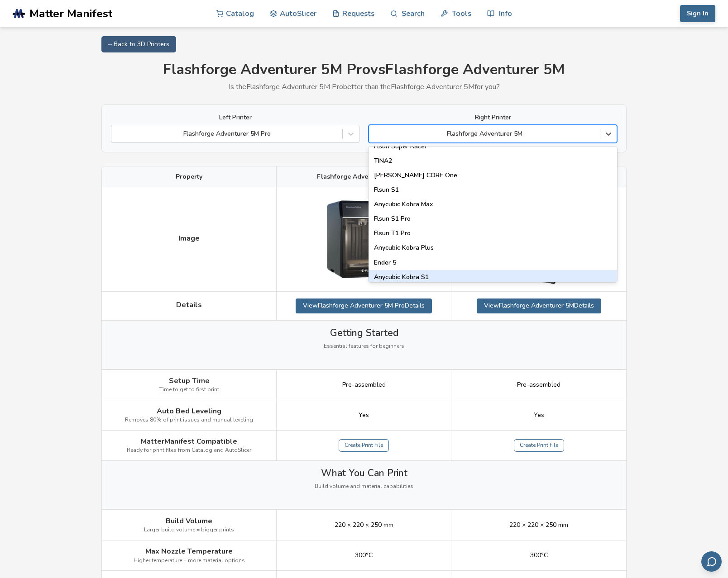
click at [433, 272] on div "Anycubic Kobra S1" at bounding box center [492, 277] width 248 height 14
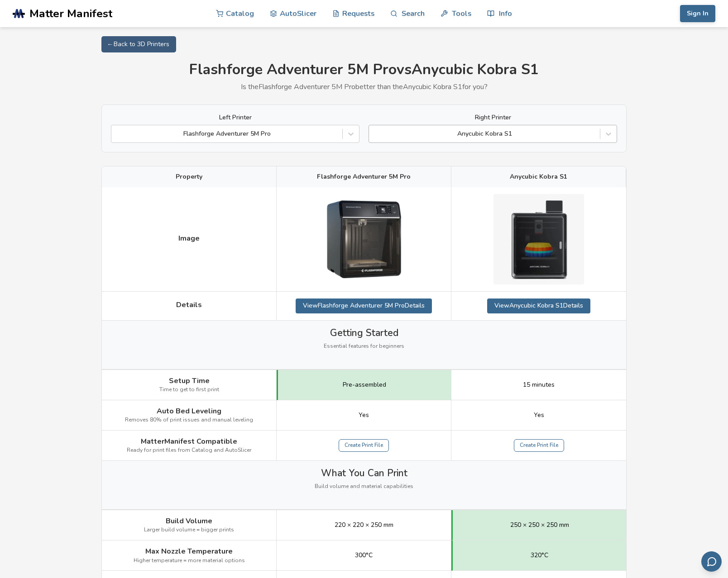
click at [482, 134] on div "Anycubic Kobra S1" at bounding box center [484, 133] width 222 height 7
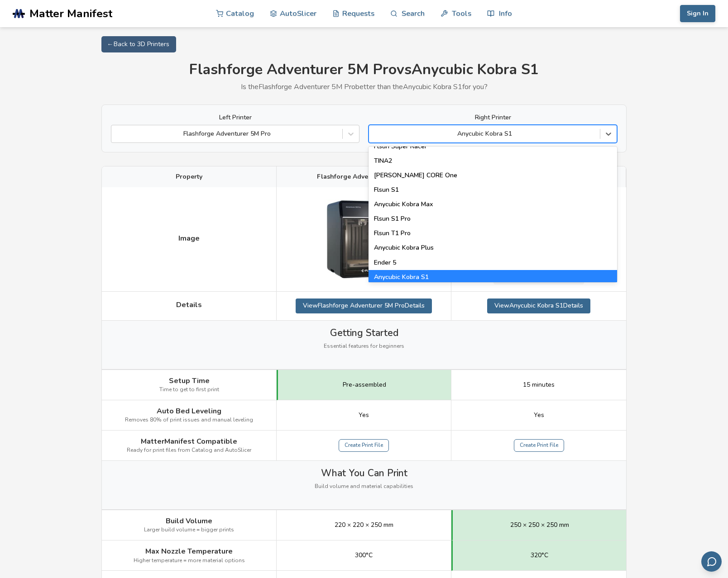
scroll to position [1157, 0]
click at [434, 260] on div "Ender 5" at bounding box center [492, 263] width 248 height 14
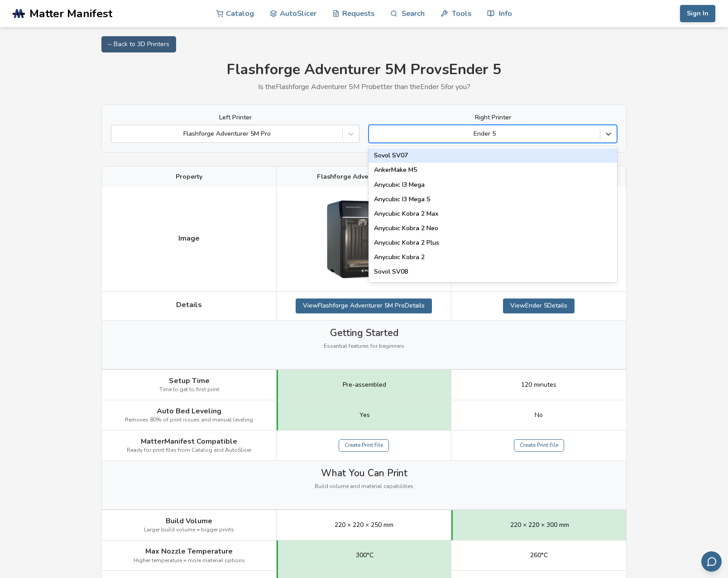
click at [490, 136] on div "Ender 5" at bounding box center [484, 133] width 222 height 7
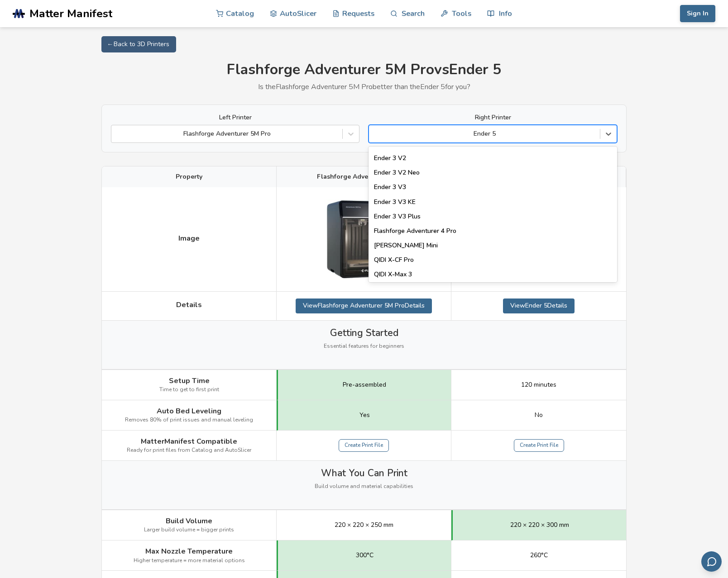
scroll to position [1157, 0]
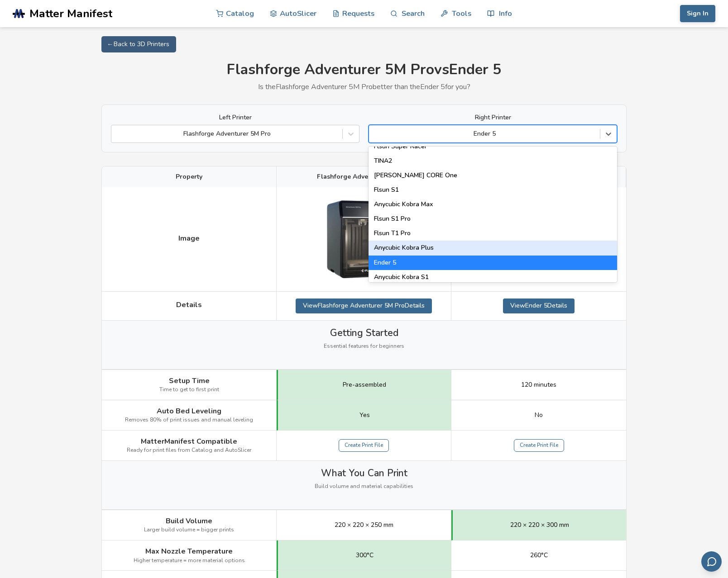
click at [435, 244] on div "Anycubic Kobra Plus" at bounding box center [492, 248] width 248 height 14
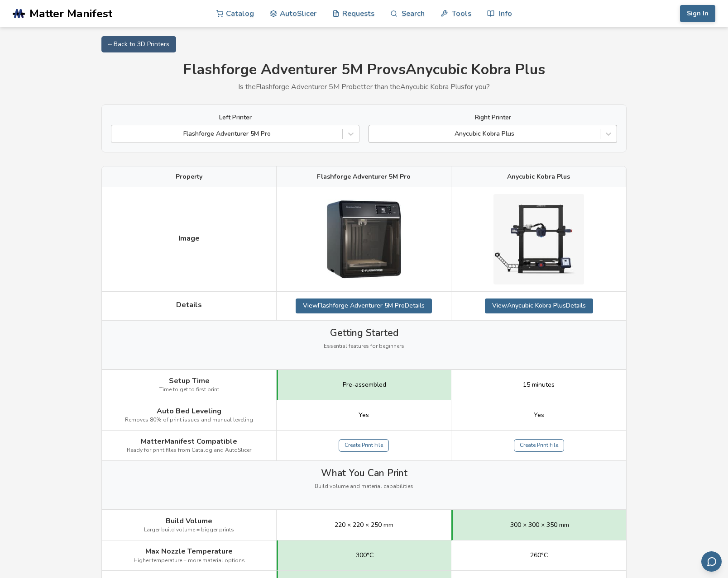
click at [484, 137] on div "Anycubic Kobra Plus" at bounding box center [484, 133] width 222 height 7
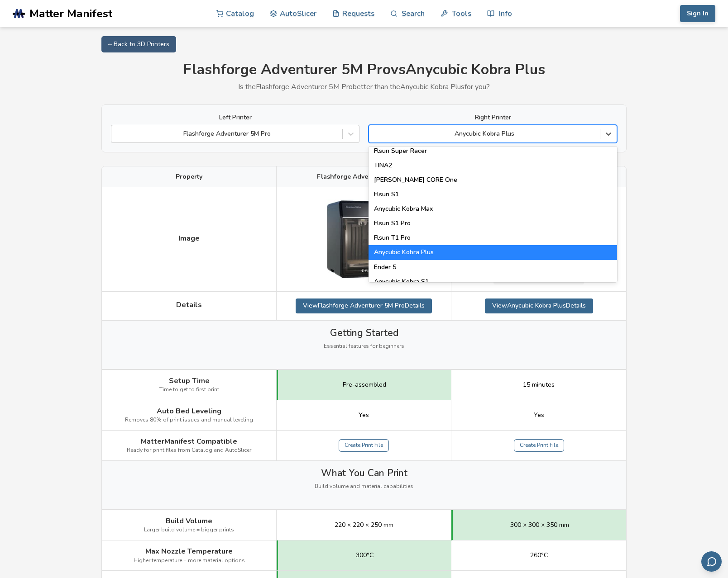
scroll to position [1157, 0]
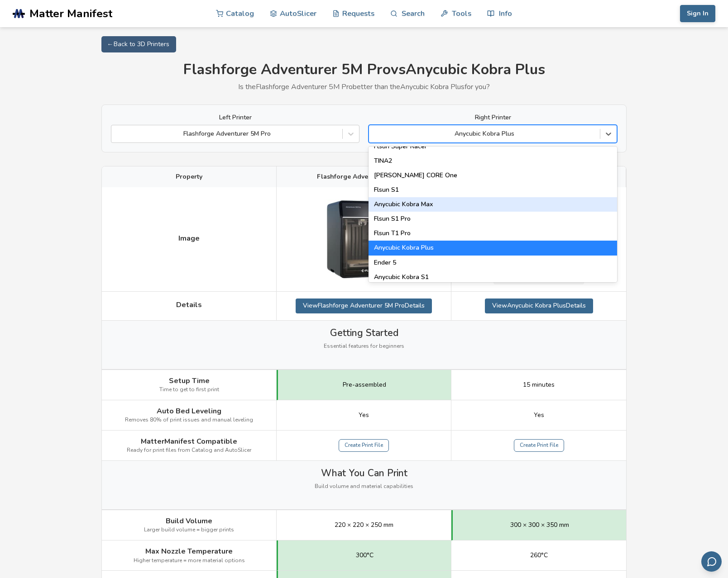
click at [419, 199] on div "Anycubic Kobra Max" at bounding box center [492, 204] width 248 height 14
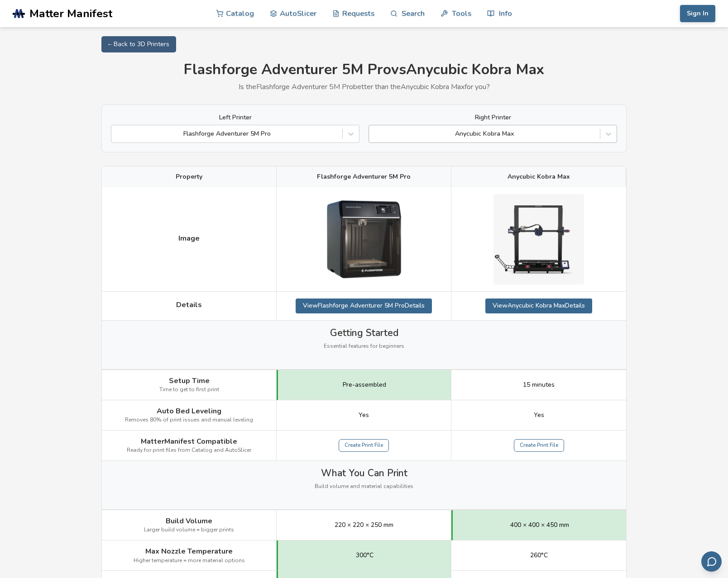
click at [514, 133] on div "Anycubic Kobra Max" at bounding box center [484, 133] width 222 height 7
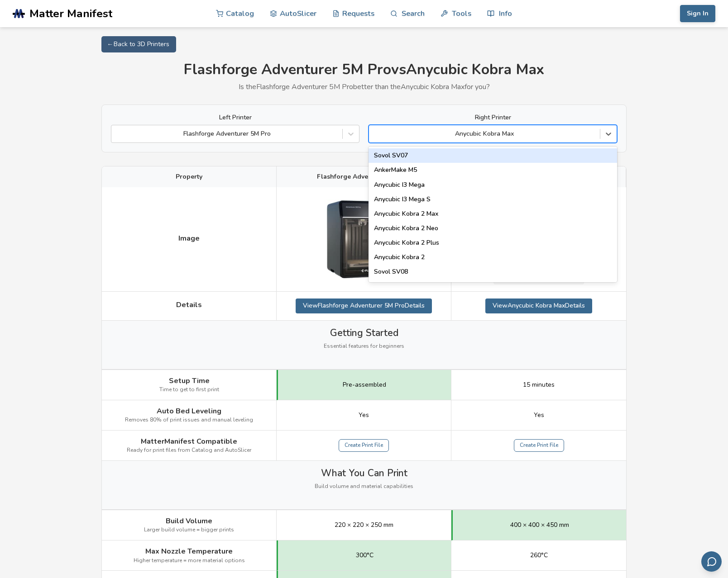
click at [485, 134] on div "Anycubic Kobra Max" at bounding box center [484, 133] width 222 height 7
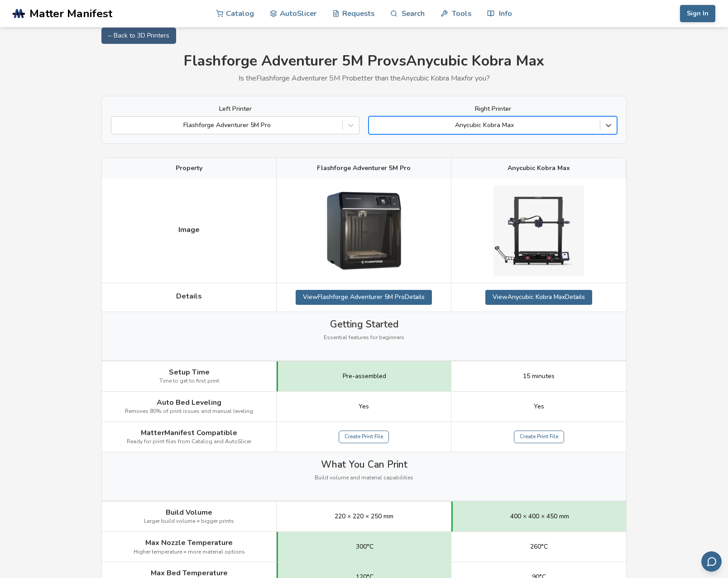
scroll to position [10, 0]
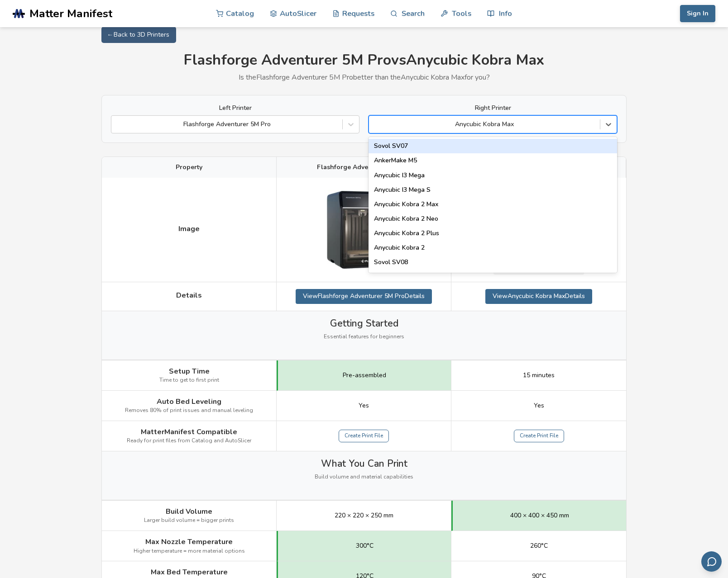
click at [506, 121] on div "Anycubic Kobra Max" at bounding box center [484, 124] width 222 height 7
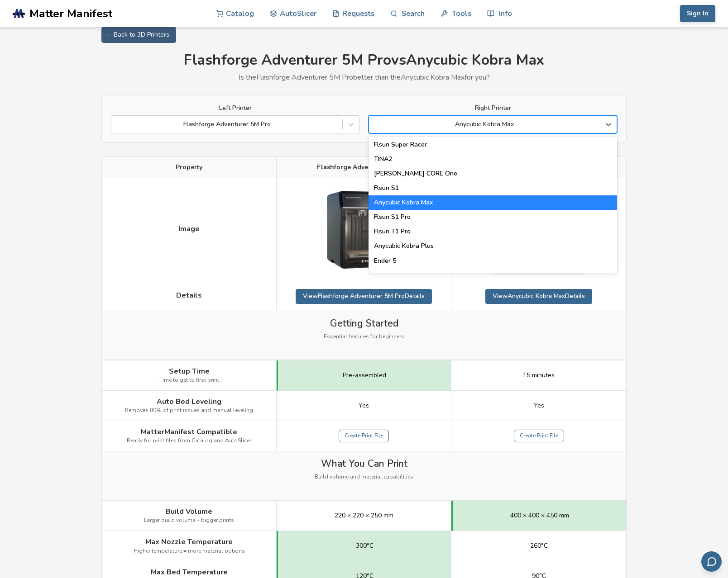
scroll to position [1157, 0]
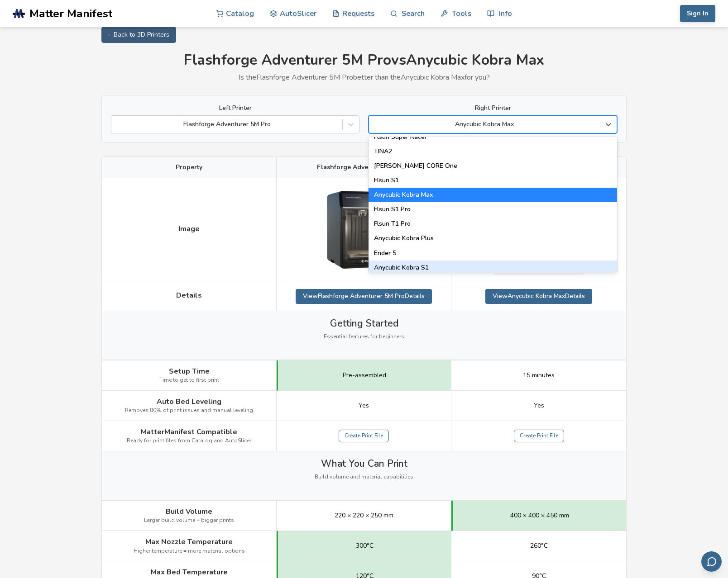
click at [426, 263] on div "Anycubic Kobra S1" at bounding box center [492, 268] width 248 height 14
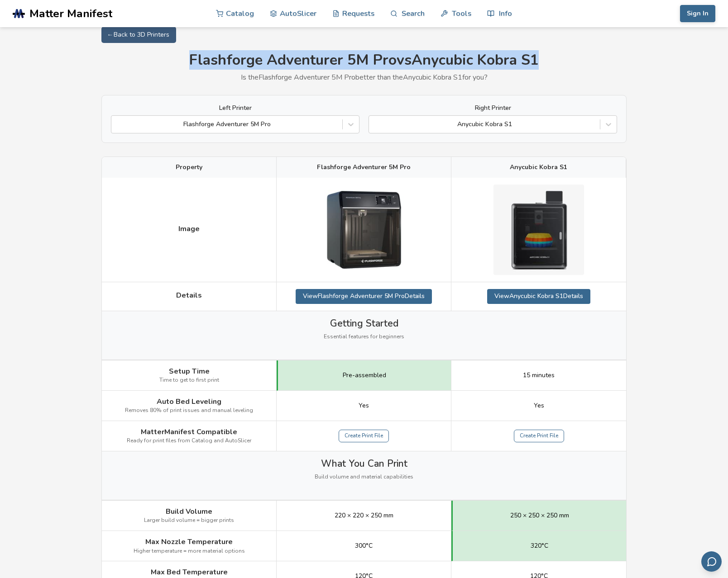
drag, startPoint x: 186, startPoint y: 59, endPoint x: 547, endPoint y: 60, distance: 360.3
click at [547, 60] on h1 "Flashforge Adventurer 5M Pro vs Anycubic Kobra S1" at bounding box center [363, 60] width 525 height 17
copy h1 "Flashforge Adventurer 5M Pro vs Anycubic Kobra S1"
